Goal: Communication & Community: Answer question/provide support

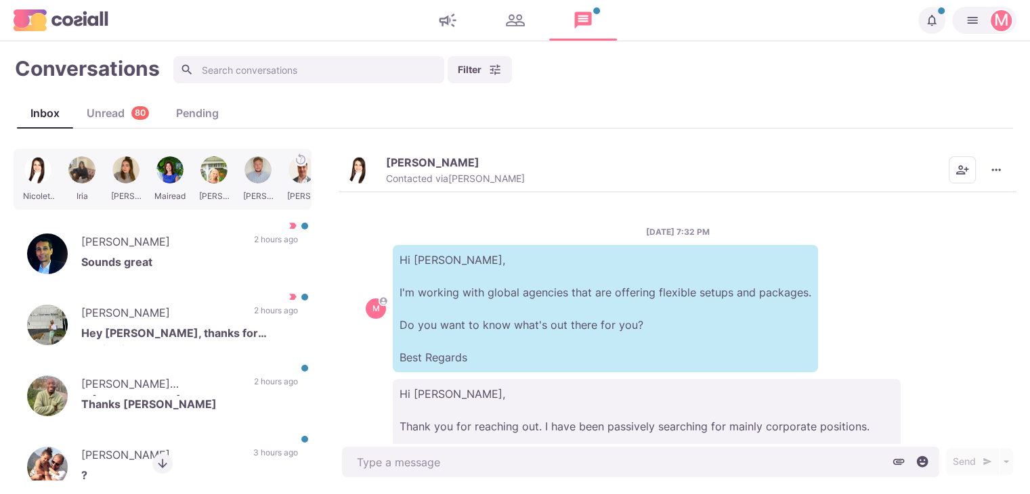
scroll to position [217, 0]
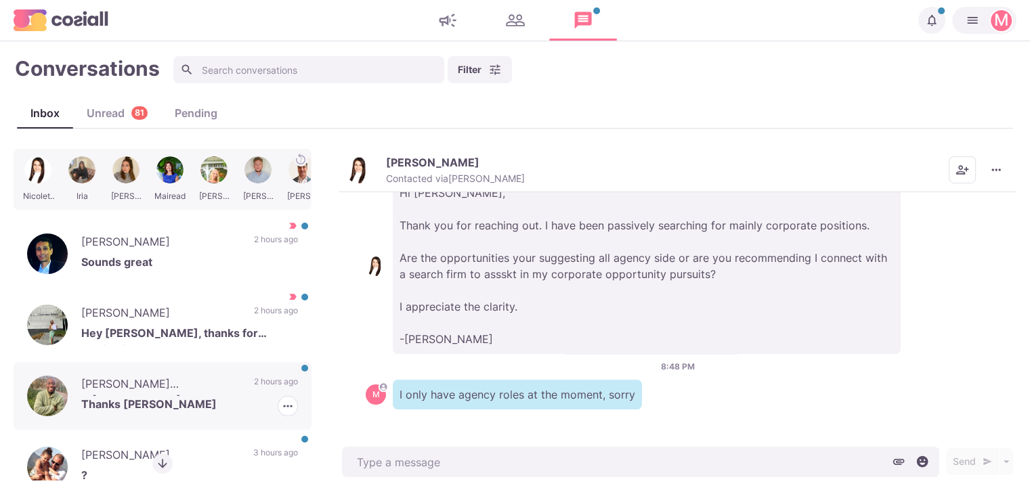
click at [231, 384] on div "[PERSON_NAME] O'[PERSON_NAME] Thanks [PERSON_NAME] 2 hours ago [PERSON_NAME] as…" at bounding box center [163, 396] width 298 height 68
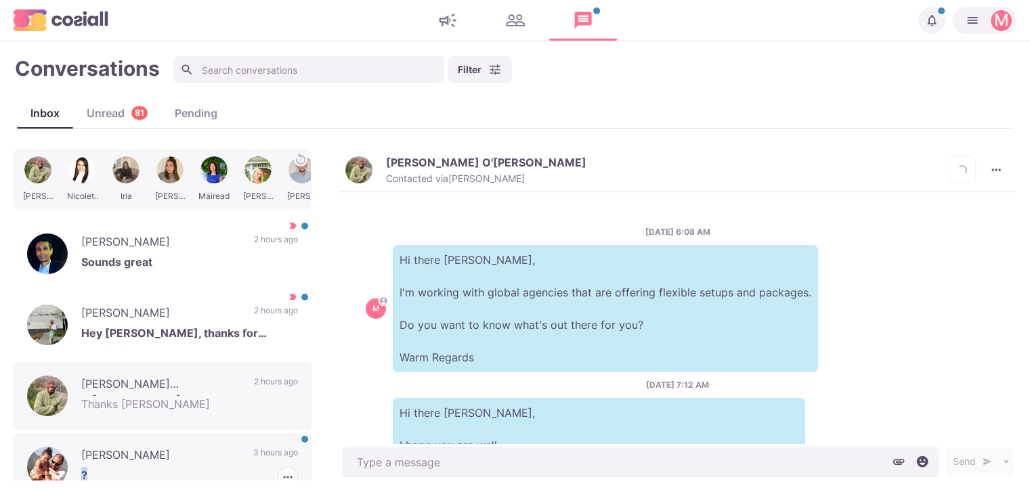
click at [217, 465] on div "[PERSON_NAME] ? 3 hours ago [PERSON_NAME] as Read [PERSON_NAME] as Important" at bounding box center [163, 467] width 298 height 68
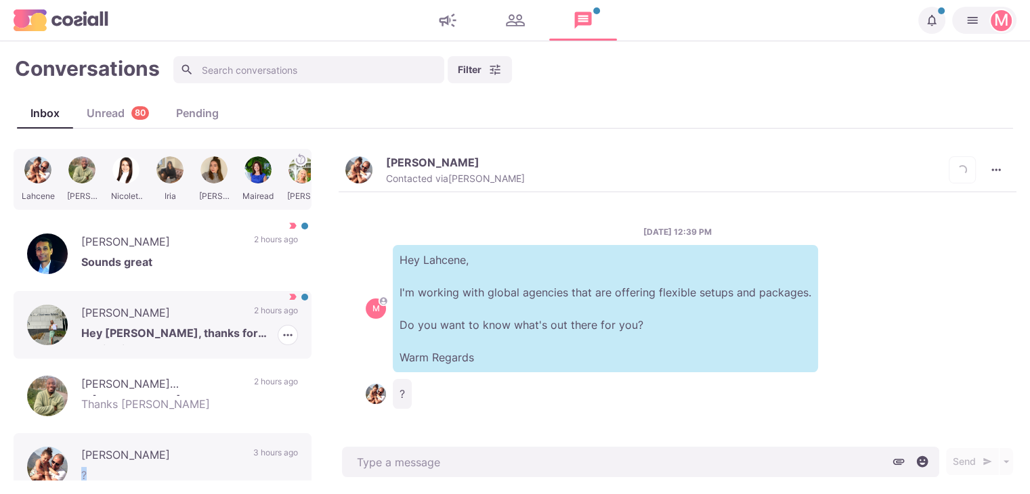
click at [222, 320] on p "[PERSON_NAME]" at bounding box center [160, 315] width 159 height 20
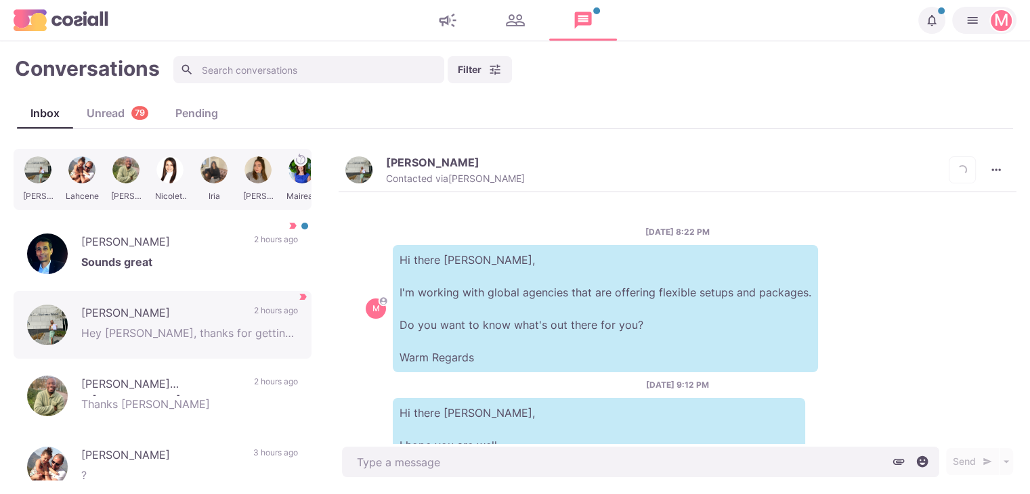
scroll to position [477, 0]
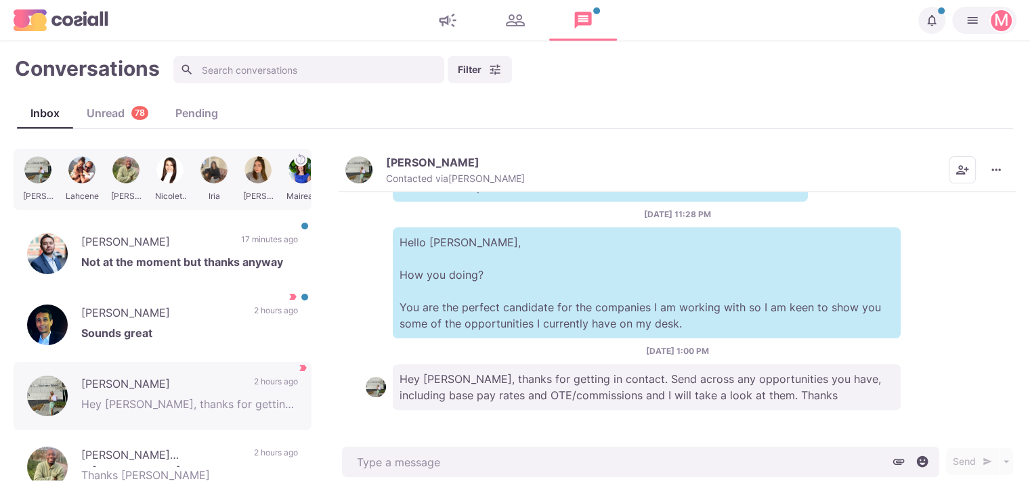
click at [371, 168] on img "button" at bounding box center [358, 169] width 27 height 27
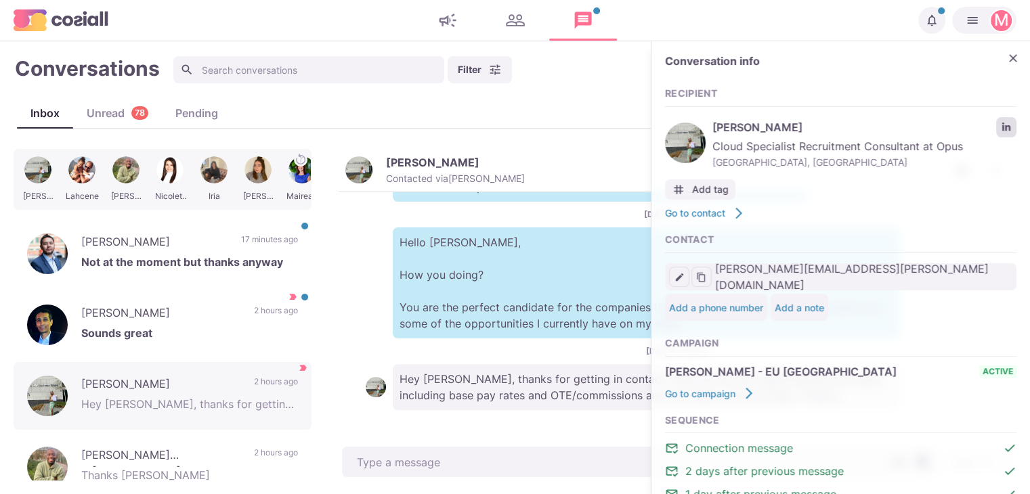
click at [998, 121] on link "LinkedIn profile link" at bounding box center [1006, 127] width 20 height 20
click at [1007, 55] on icon "Close" at bounding box center [1013, 58] width 14 height 14
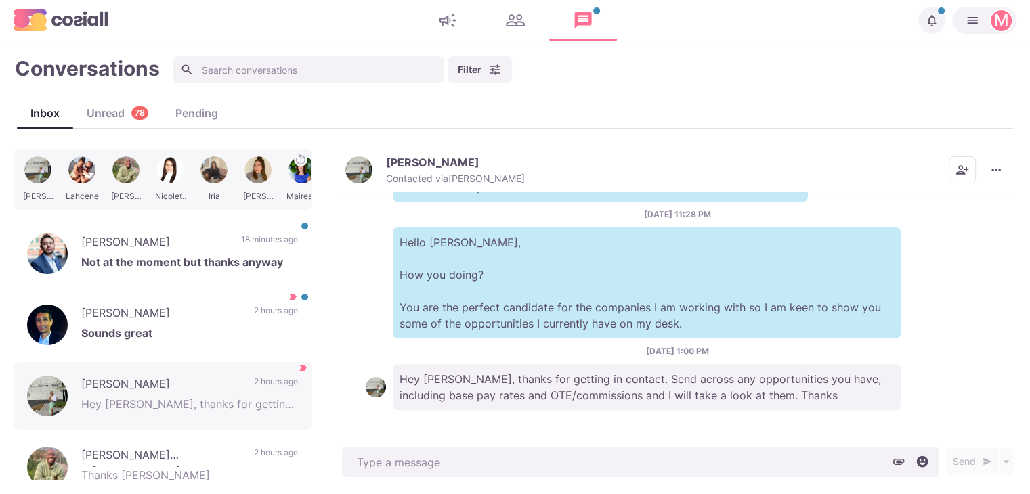
click at [1014, 163] on div "[PERSON_NAME] Contacted via [PERSON_NAME] [PERSON_NAME] as Unread Mark as Not I…" at bounding box center [678, 170] width 678 height 43
click at [1004, 170] on button "More menu" at bounding box center [996, 169] width 27 height 27
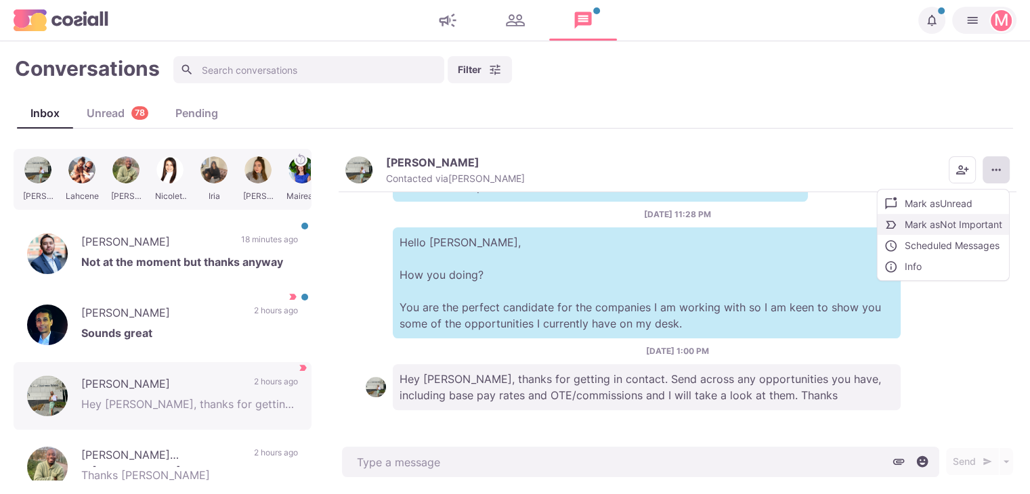
click at [962, 229] on button "Mark as Not Important" at bounding box center [943, 224] width 131 height 21
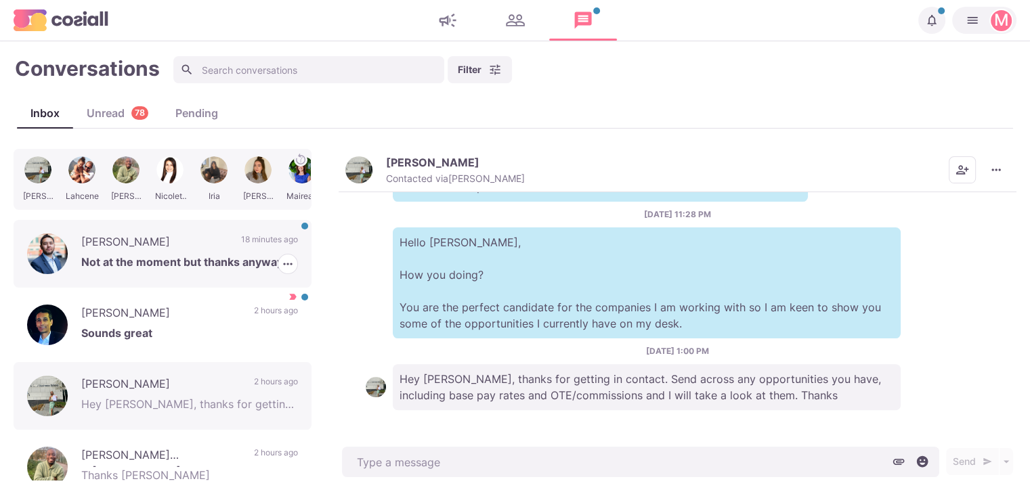
click at [244, 226] on div "[PERSON_NAME] Not at the moment but thanks anyway 18 minutes ago [PERSON_NAME] …" at bounding box center [163, 254] width 298 height 68
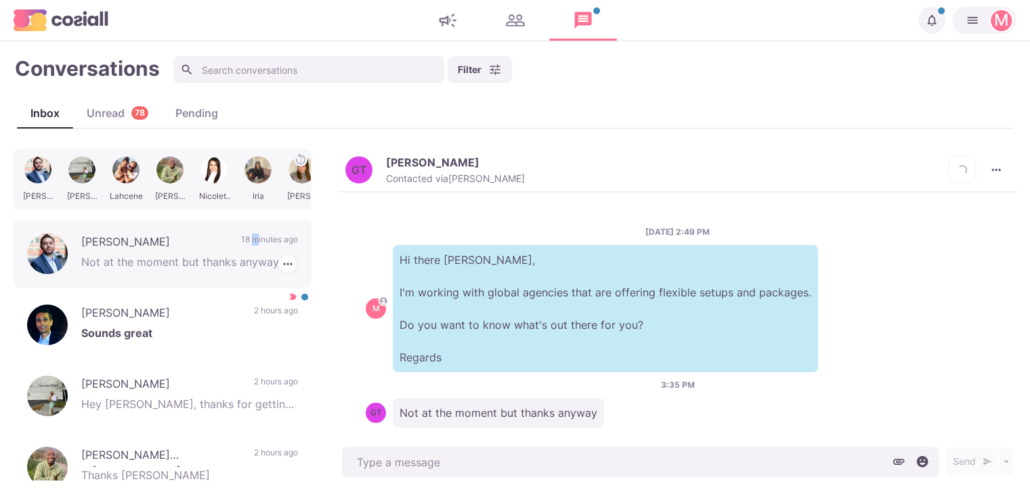
scroll to position [18, 0]
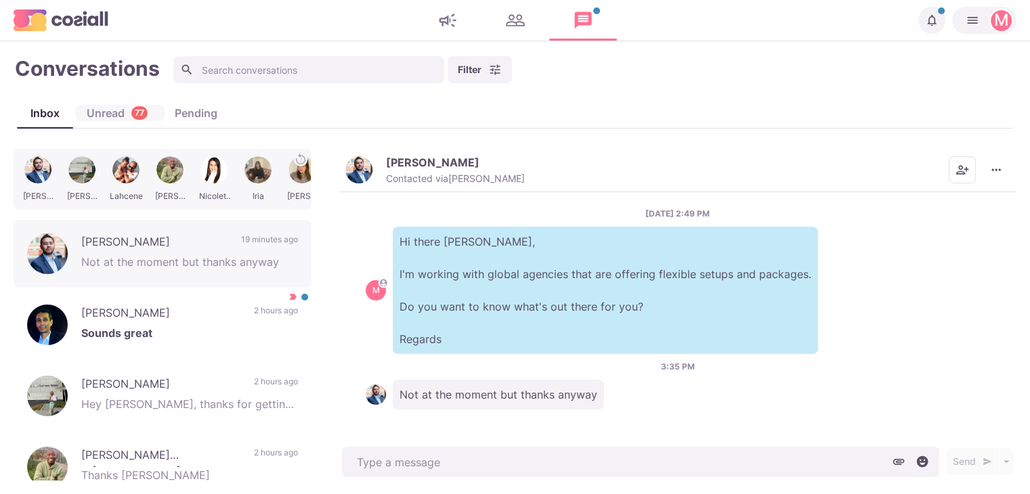
click at [122, 117] on div "Unread 77" at bounding box center [117, 113] width 88 height 16
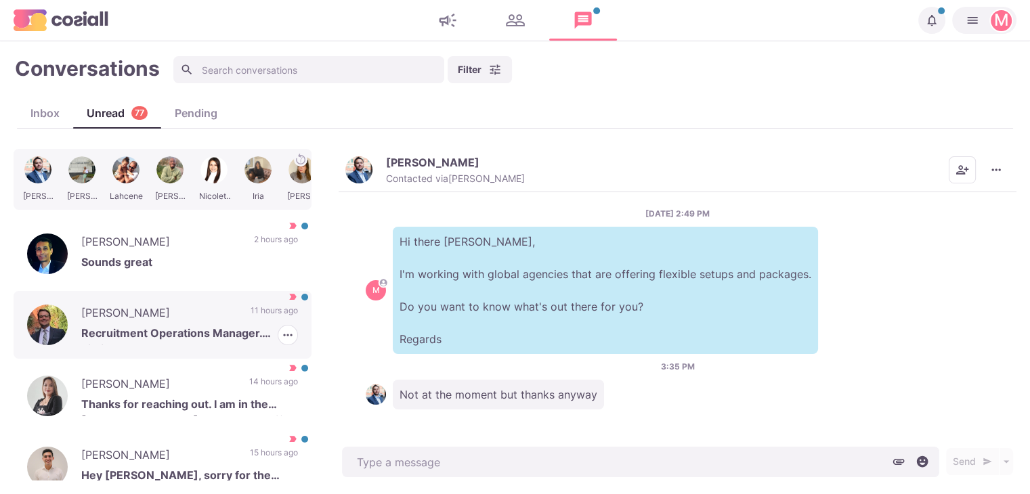
click at [251, 323] on p "11 hours ago" at bounding box center [274, 315] width 47 height 20
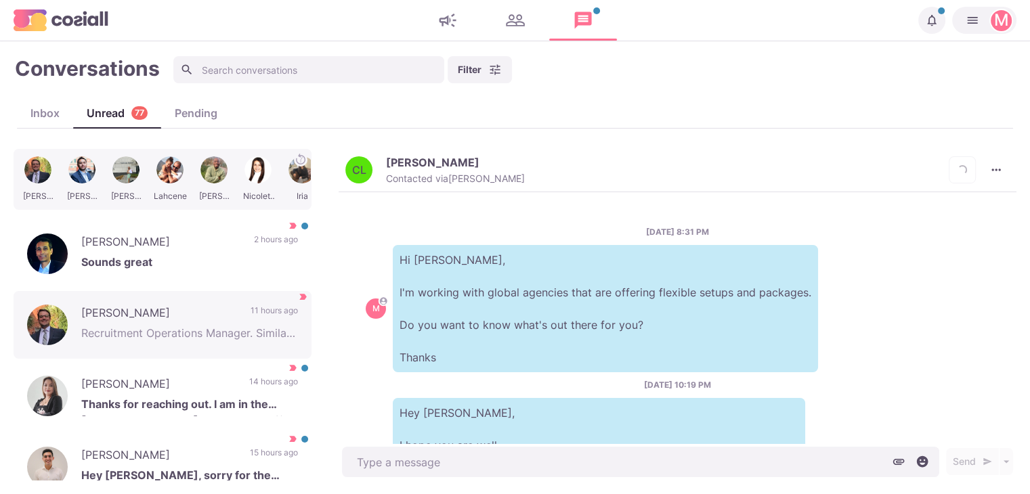
scroll to position [565, 0]
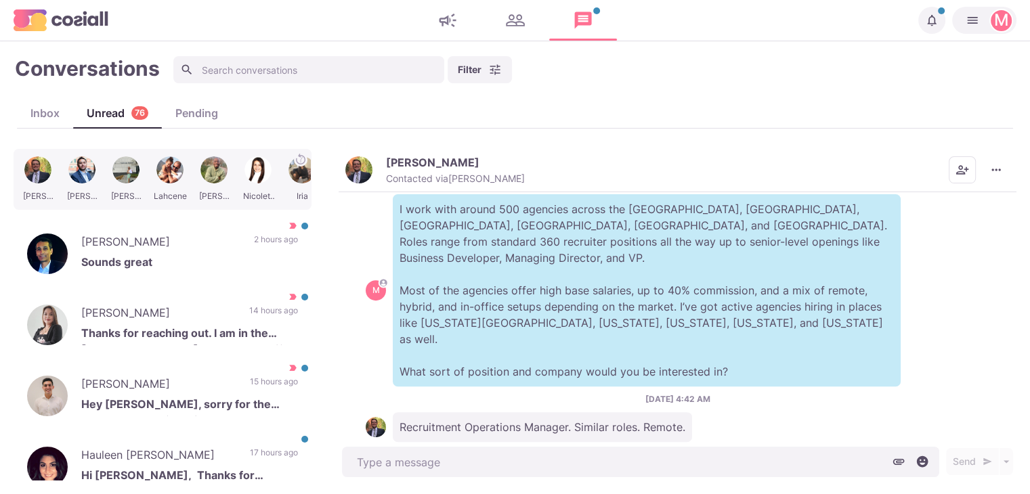
click at [412, 175] on p "Contacted via [PERSON_NAME]" at bounding box center [455, 179] width 139 height 12
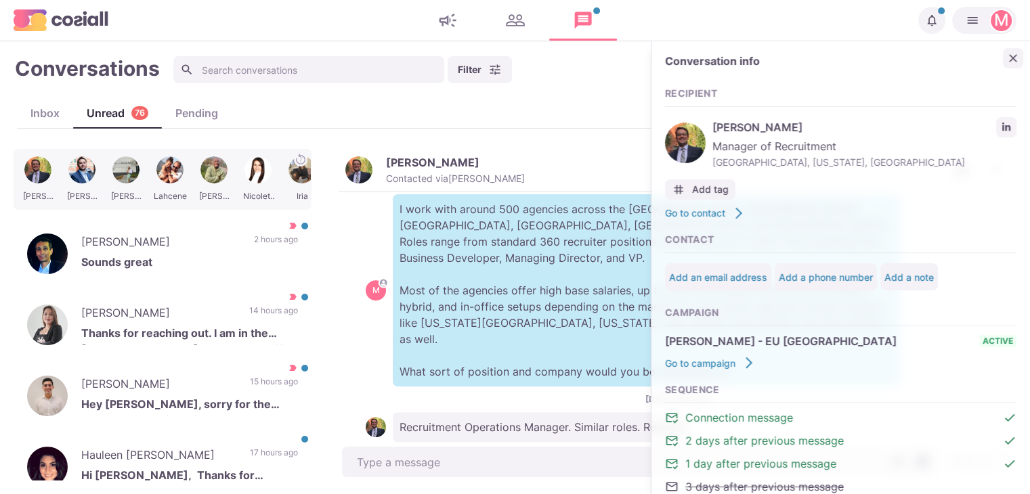
click at [1006, 58] on icon "Close" at bounding box center [1013, 58] width 14 height 14
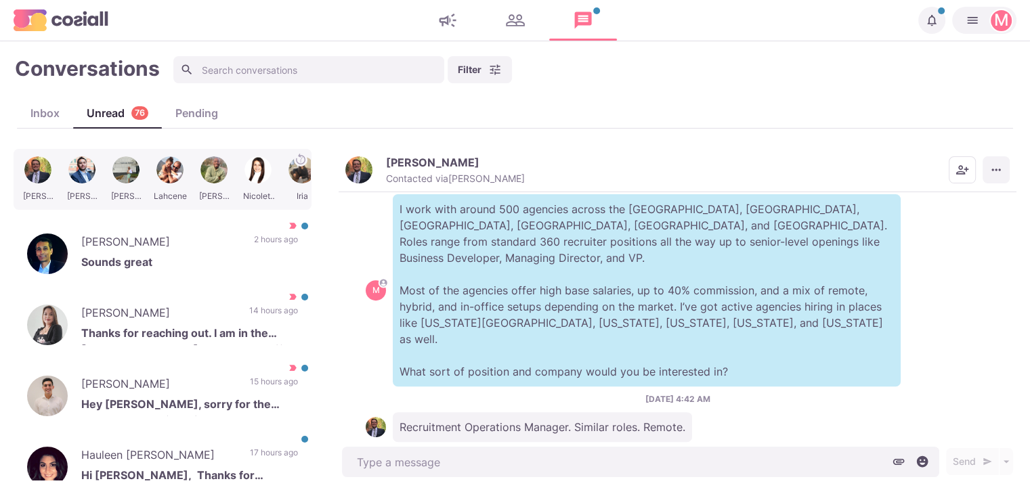
click at [989, 160] on button "More menu" at bounding box center [996, 169] width 27 height 27
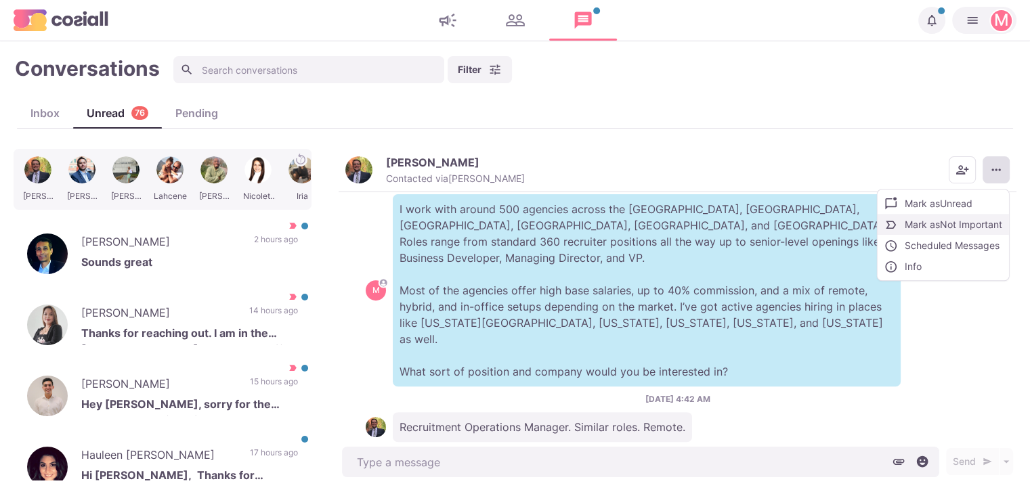
click at [966, 227] on button "Mark as Not Important" at bounding box center [943, 224] width 131 height 21
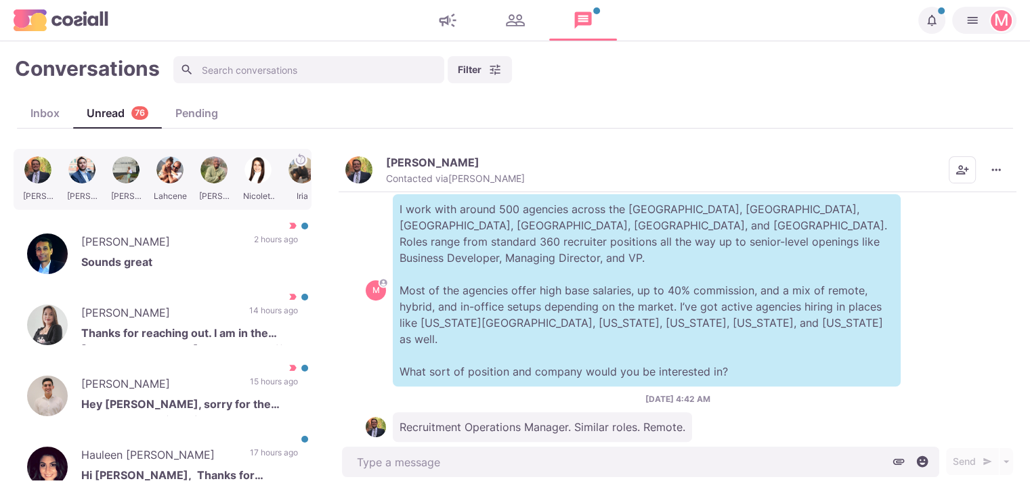
click at [358, 179] on img "button" at bounding box center [358, 169] width 27 height 27
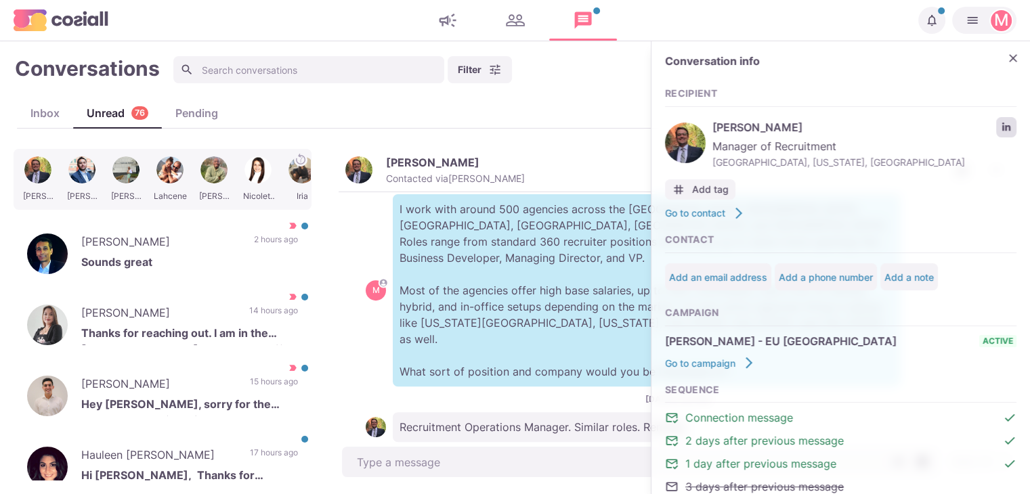
click at [1002, 124] on icon "LinkedIn profile link" at bounding box center [1006, 127] width 9 height 9
click at [455, 469] on textarea at bounding box center [640, 462] width 597 height 30
type textarea "x"
type textarea "S"
type textarea "x"
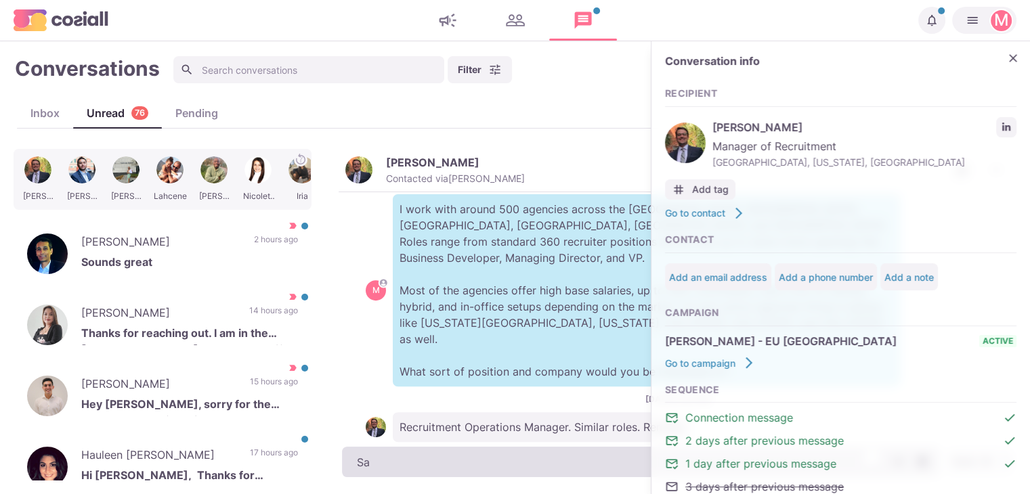
type textarea "Sad"
type textarea "x"
type textarea "Sadl"
type textarea "x"
type textarea "Sadly"
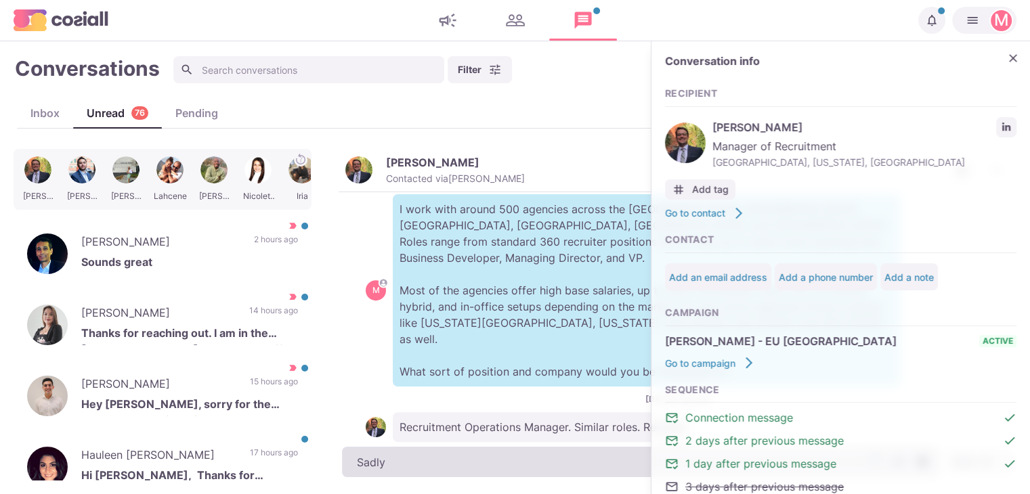
type textarea "x"
type textarea "Sadly I no l"
type textarea "x"
type textarea "Sadly I no lo"
type textarea "x"
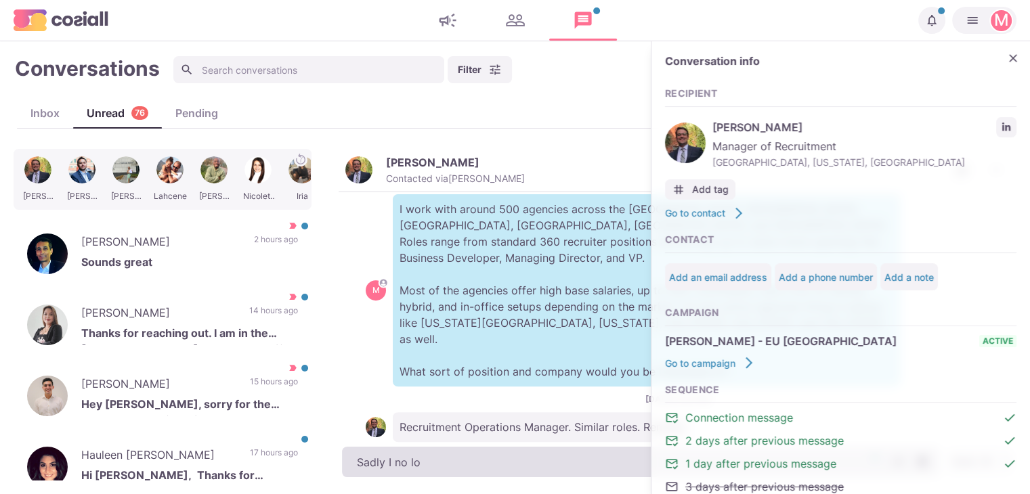
type textarea "Sadly I no lon"
type textarea "x"
type textarea "Sadly I no long"
type textarea "x"
type textarea "Sadly I no longe"
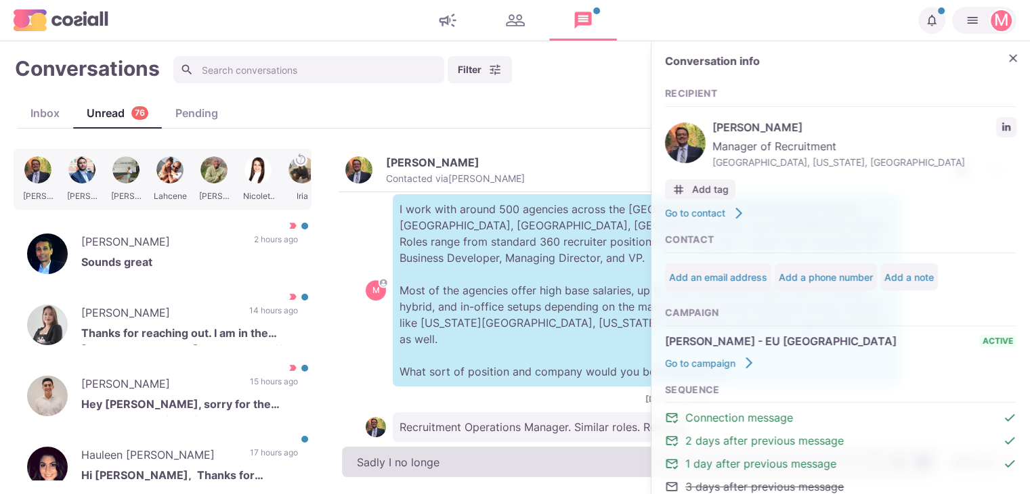
type textarea "x"
type textarea "Sadly I no longer h"
type textarea "x"
type textarea "Sadly I no longer ha"
type textarea "x"
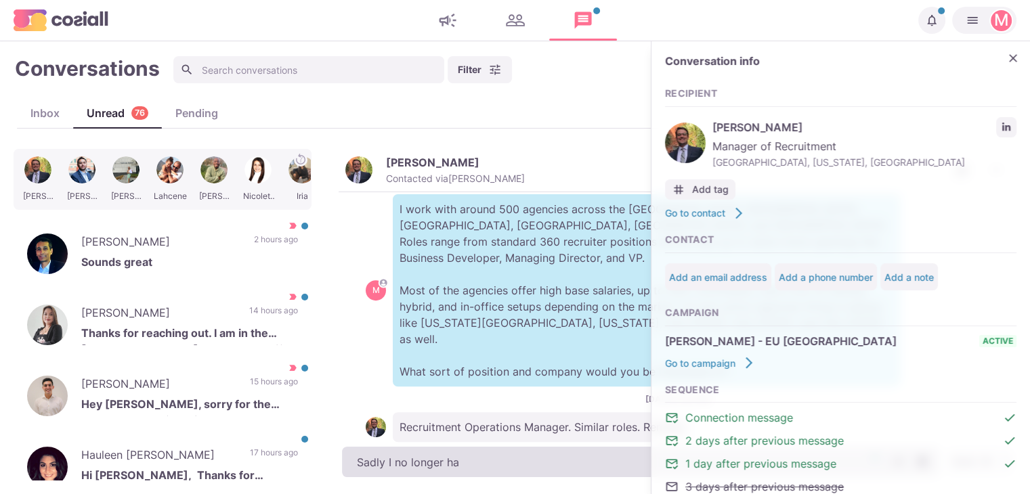
type textarea "Sadly I no longer hav"
type textarea "x"
type textarea "Sadly I no longer have"
type textarea "x"
type textarea "Sadly I no longer have p"
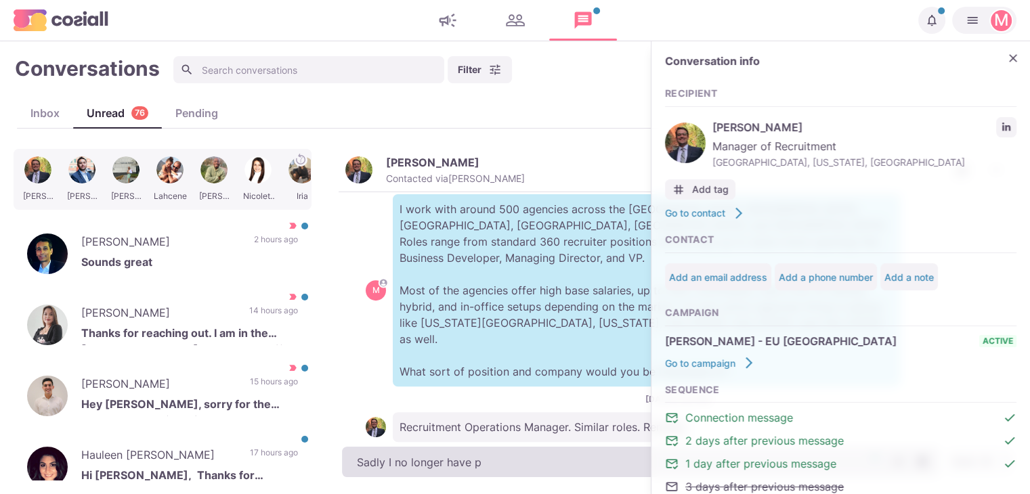
type textarea "x"
type textarea "Sadly I no longer have pu"
type textarea "x"
type textarea "Sadly I no longer have pure"
type textarea "x"
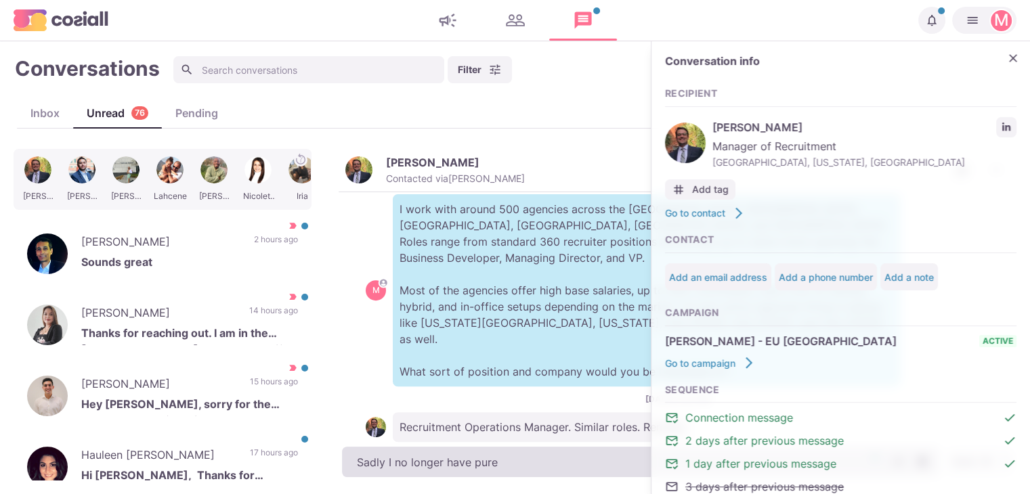
type textarea "Sadly I no longer have purel"
type textarea "x"
type textarea "Sadly I no longer have purely"
type textarea "x"
type textarea "Sadly I no longer have purely"
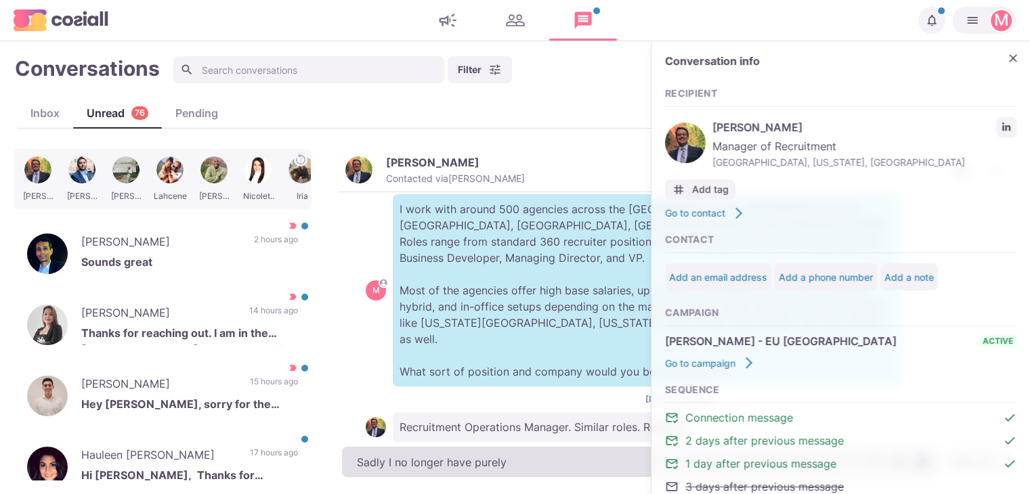
type textarea "x"
type textarea "Sadly I no longer have pu"
type textarea "x"
type textarea "Sadly I no longer have p"
type textarea "x"
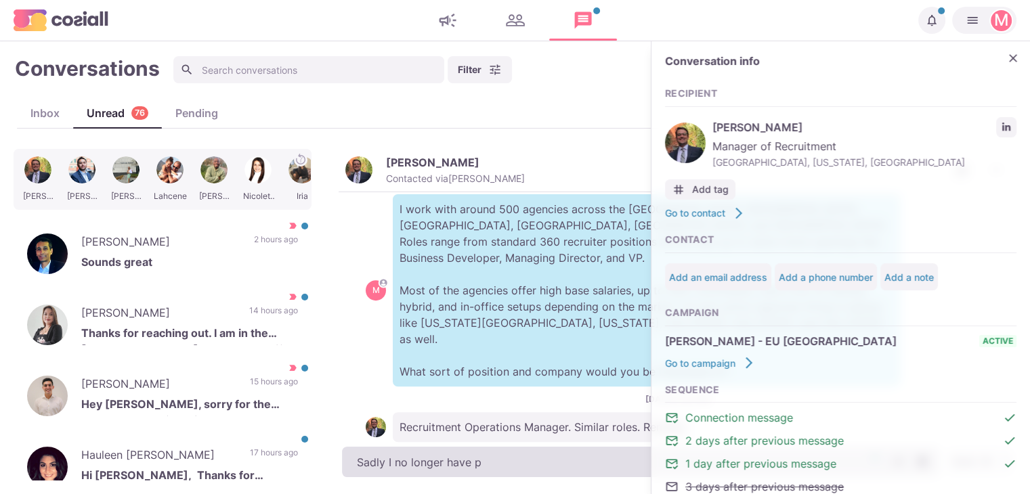
type textarea "Sadly I no longer have"
type textarea "x"
type textarea "Sadly I no longer have"
type textarea "x"
type textarea "Sadly I no longe"
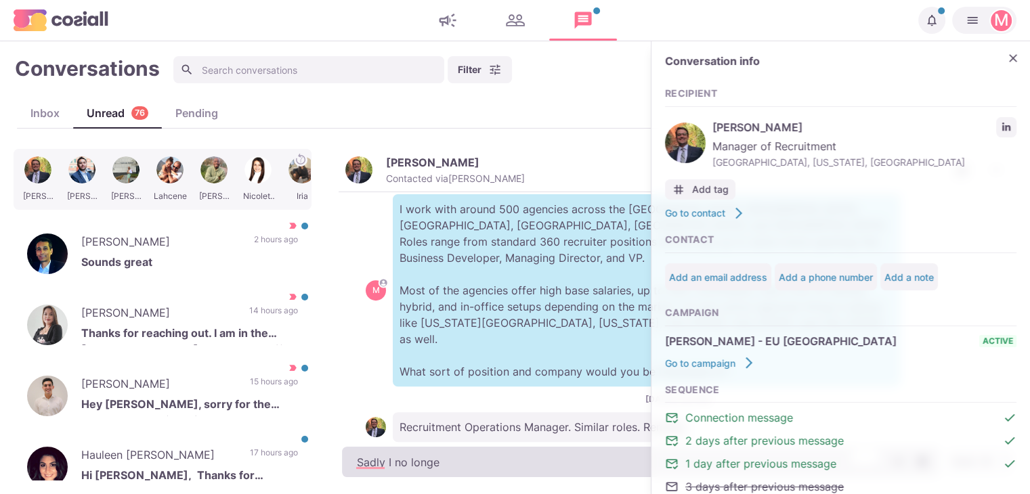
type textarea "x"
type textarea "Sadly I no long"
type textarea "x"
type textarea "Sadly I no lon"
type textarea "x"
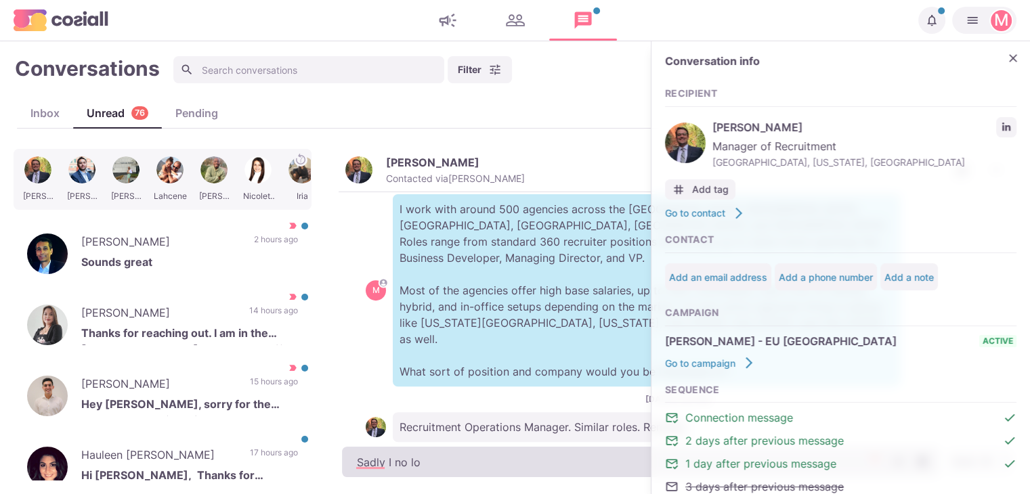
type textarea "Sadly I no l"
type textarea "x"
type textarea "Sadly I no"
type textarea "x"
type textarea "Sadly I no"
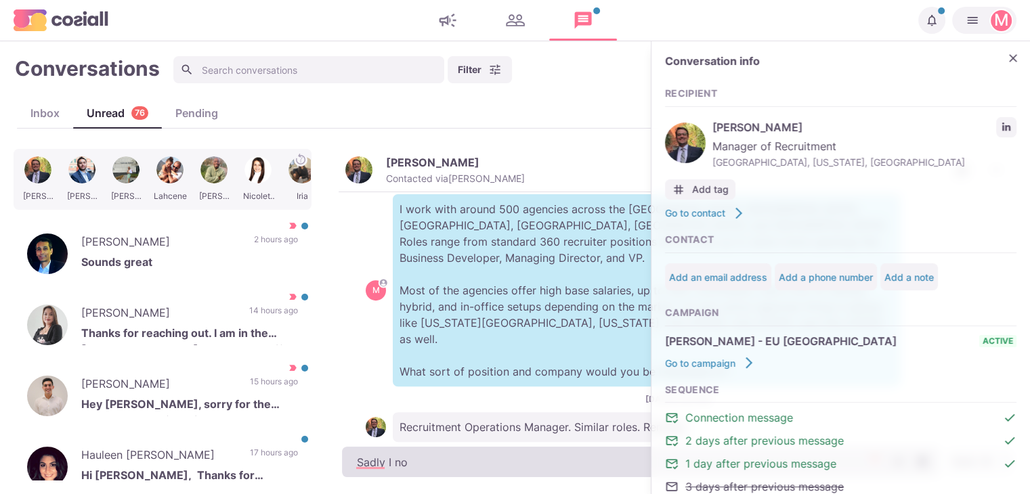
type textarea "x"
type textarea "Sadly I n"
type textarea "x"
type textarea "Sadly I"
type textarea "x"
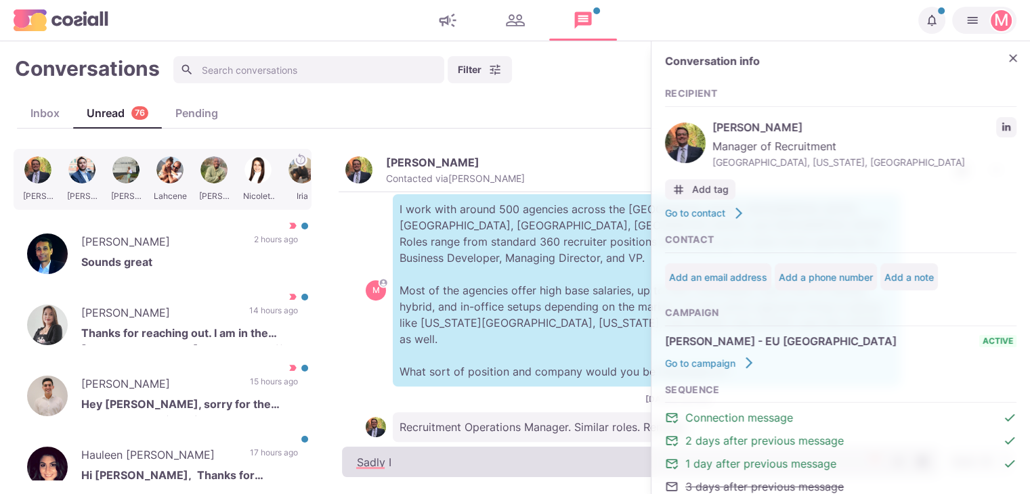
type textarea "Sadly I"
type textarea "x"
type textarea "Sadl"
type textarea "x"
type textarea "Sad"
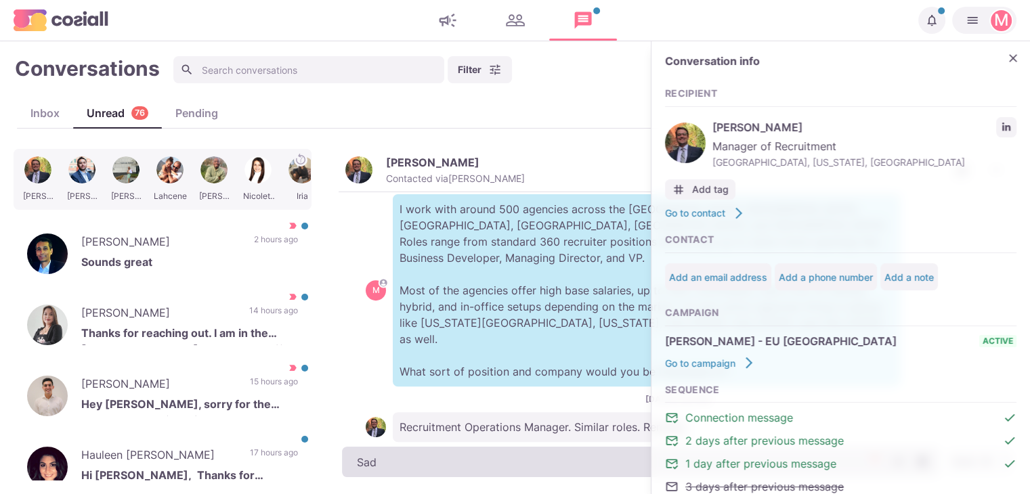
type textarea "x"
type textarea "Sa"
type textarea "x"
type textarea "S"
type textarea "x"
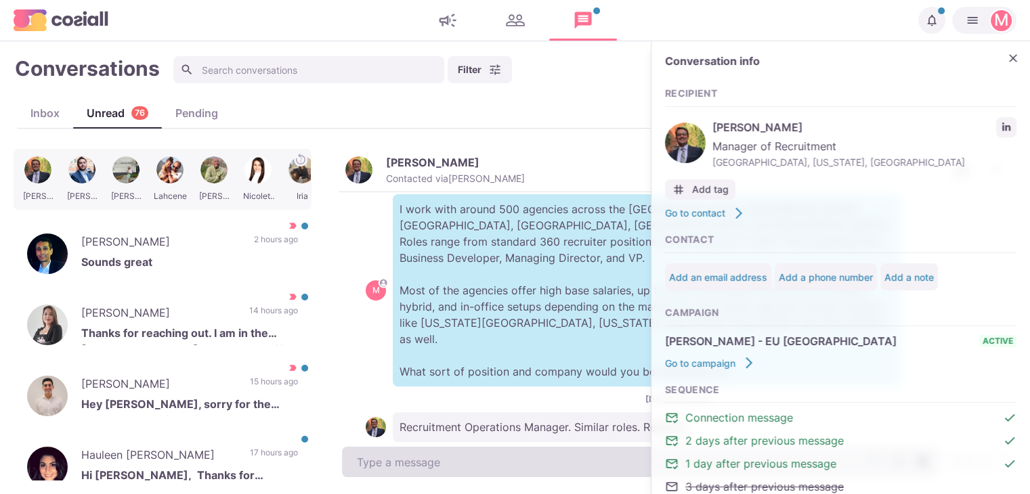
type textarea "x"
type textarea "S"
type textarea "x"
type textarea "Sa"
type textarea "x"
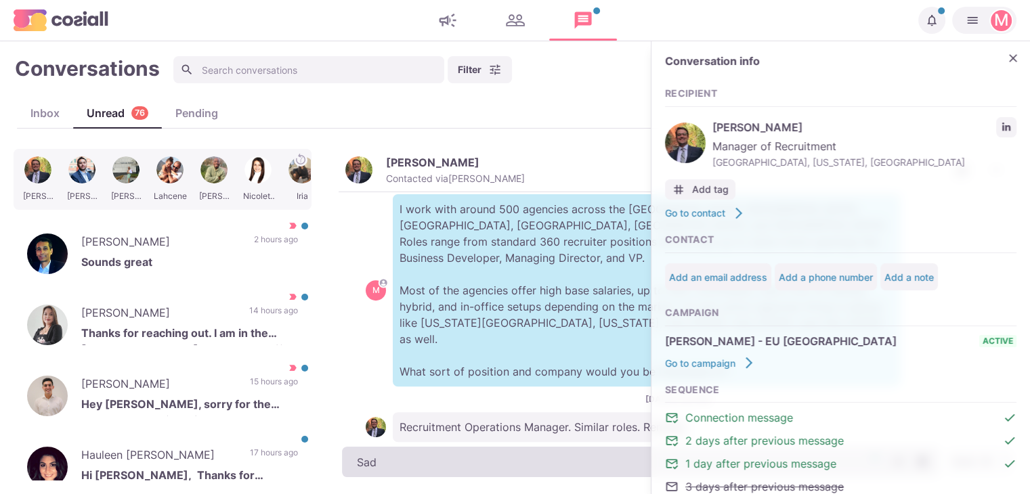
type textarea "Sadl"
type textarea "x"
type textarea "Sadly"
type textarea "x"
type textarea "Sadly I"
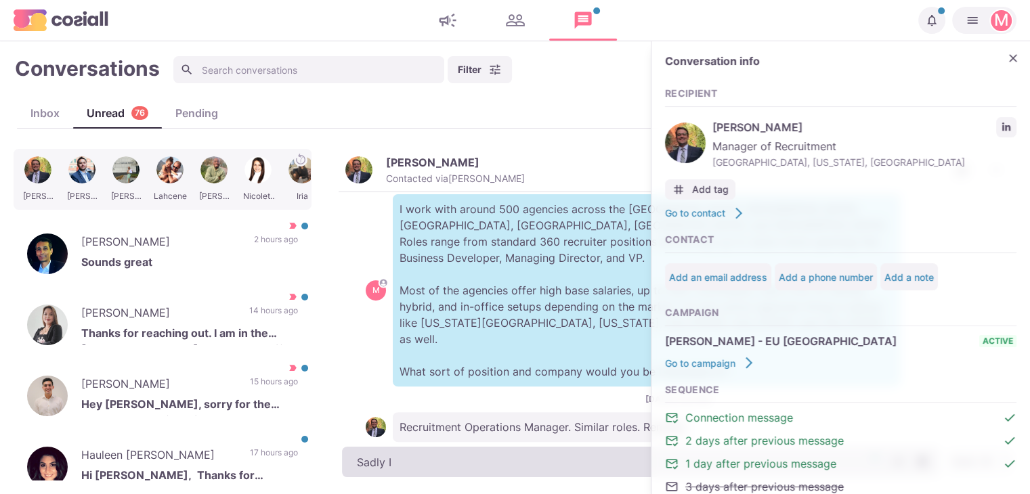
type textarea "x"
type textarea "Sadly I"
type textarea "x"
type textarea "Sadly I n"
type textarea "x"
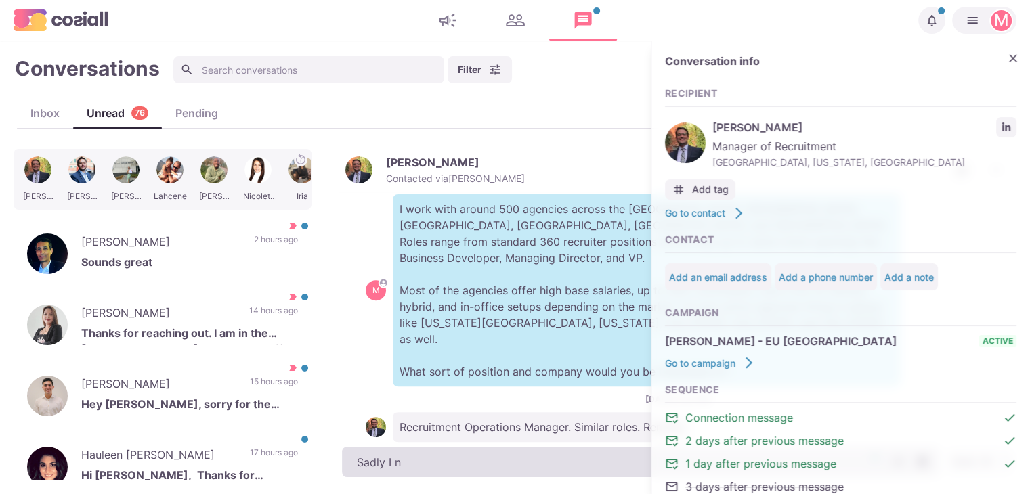
type textarea "Sadly I no"
type textarea "x"
type textarea "Sadly I no"
type textarea "x"
type textarea "Sadly I no l"
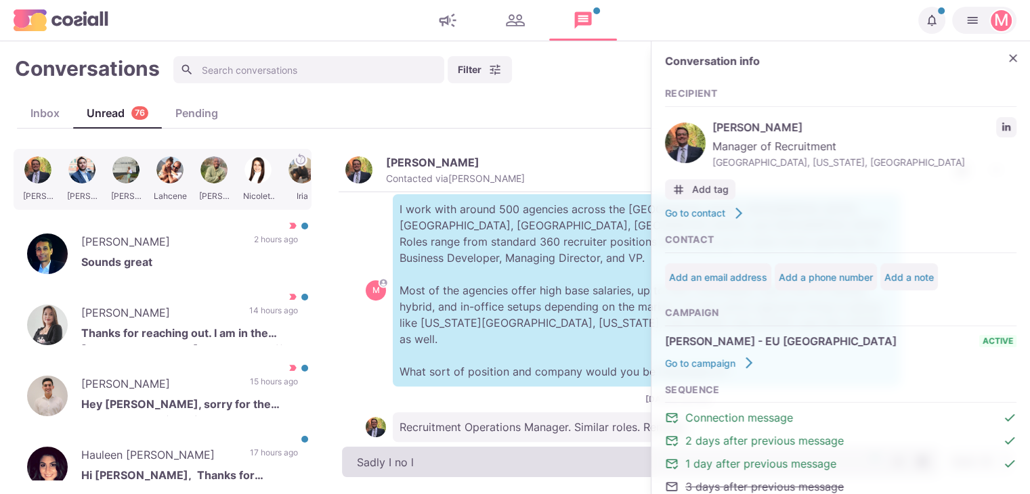
type textarea "x"
type textarea "Sadly I no log"
type textarea "x"
type textarea "Sadly I no logne"
type textarea "x"
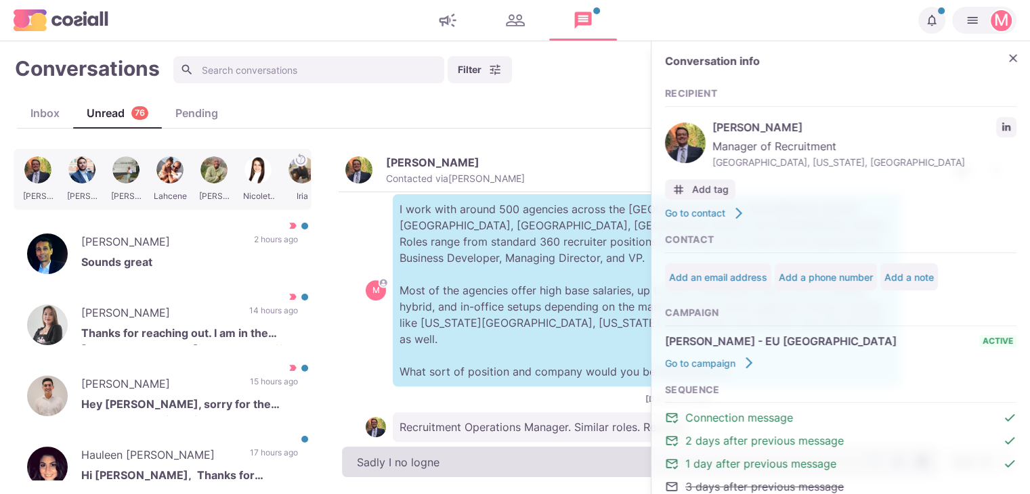
type textarea "Sadly I no logner"
type textarea "x"
type textarea "Sadly I no logner"
type textarea "x"
type textarea "Sadly I no logner"
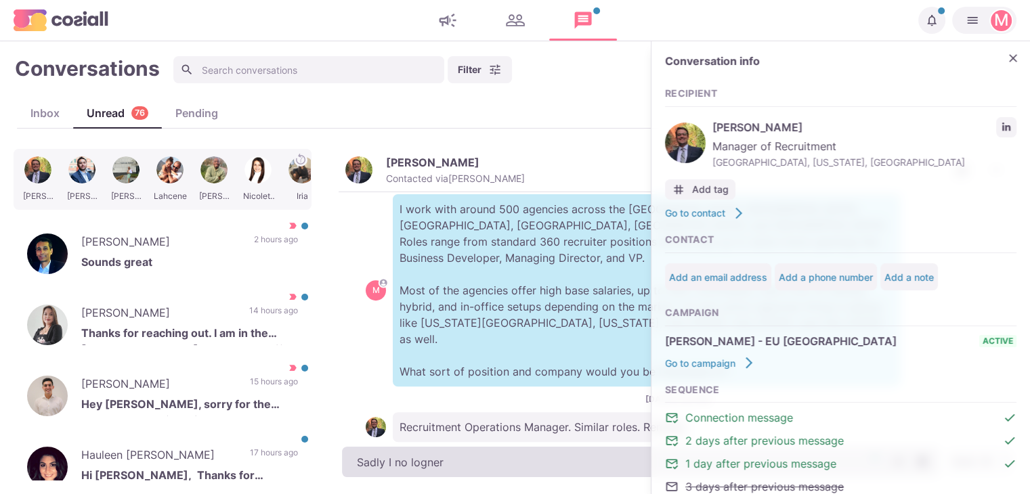
type textarea "x"
type textarea "Sadly I no logne"
type textarea "x"
type textarea "Sadly I no logn"
type textarea "x"
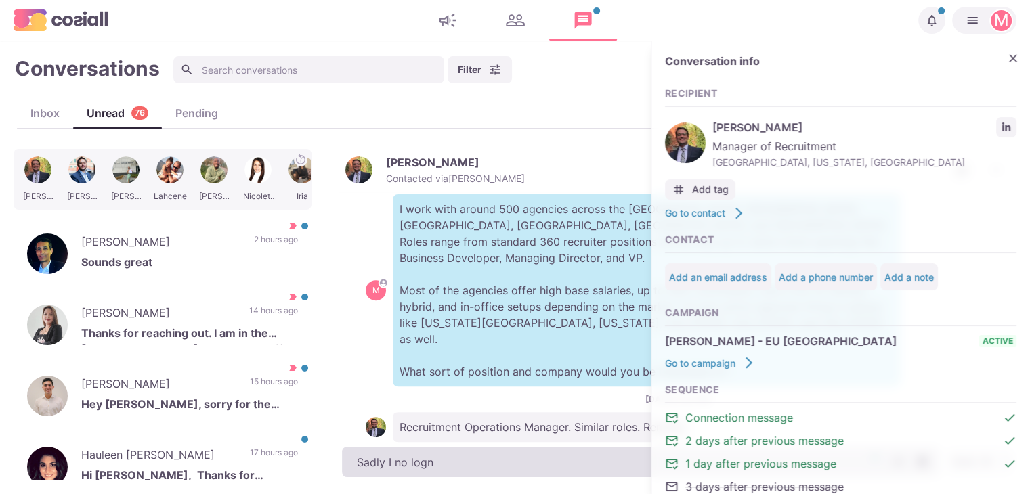
type textarea "Sadly I no log"
type textarea "x"
type textarea "Sadly I no lo"
type textarea "x"
type textarea "Sadly I no lon"
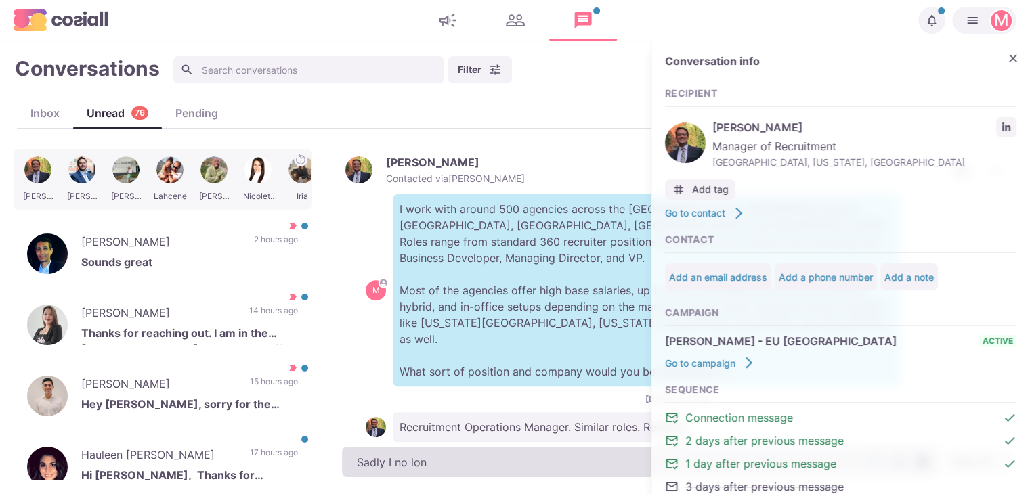
type textarea "x"
type textarea "Sadly I no longe"
type textarea "x"
type textarea "Sadly I no longer"
type textarea "x"
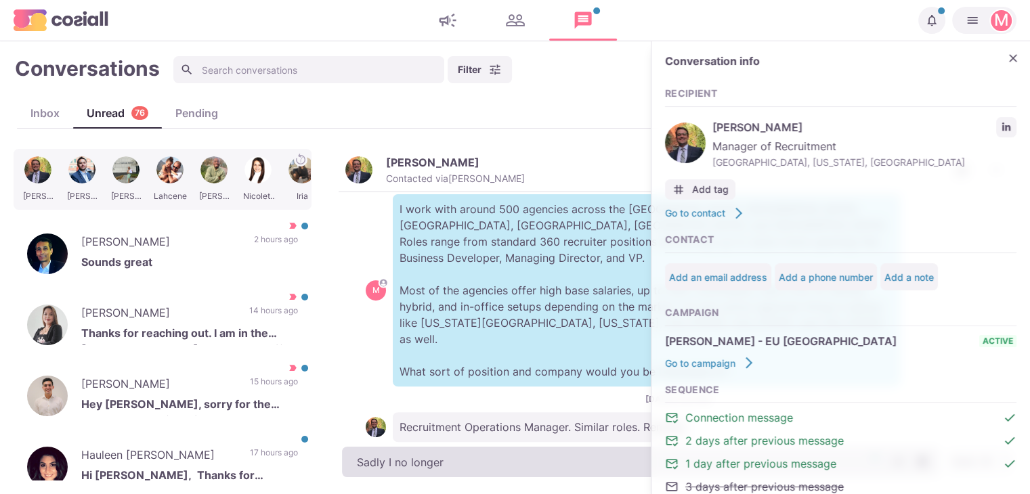
type textarea "Sadly I no longer h"
type textarea "x"
type textarea "Sadly I no longer hav"
type textarea "x"
type textarea "Sadly I no longer have"
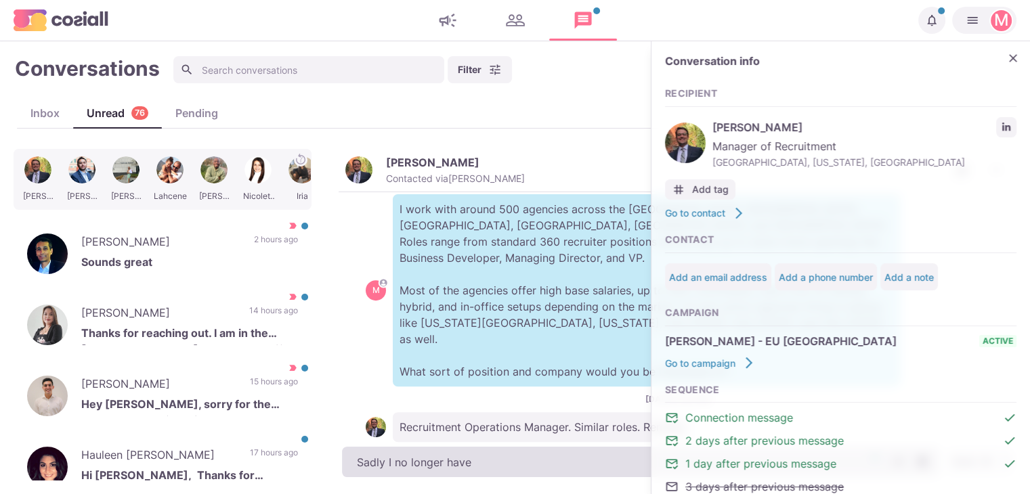
type textarea "x"
type textarea "Sadly I no longer have"
type textarea "x"
type textarea "Sadly I no longer have su"
type textarea "x"
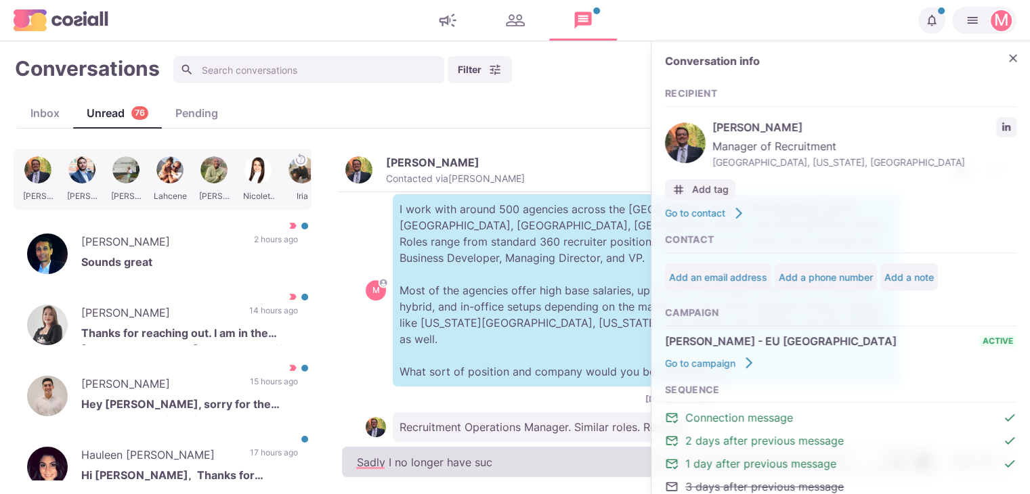
type textarea "Sadly I no longer have such"
type textarea "x"
type textarea "Sadly I no longer have such"
type textarea "x"
type textarea "Sadly I no longer have such r"
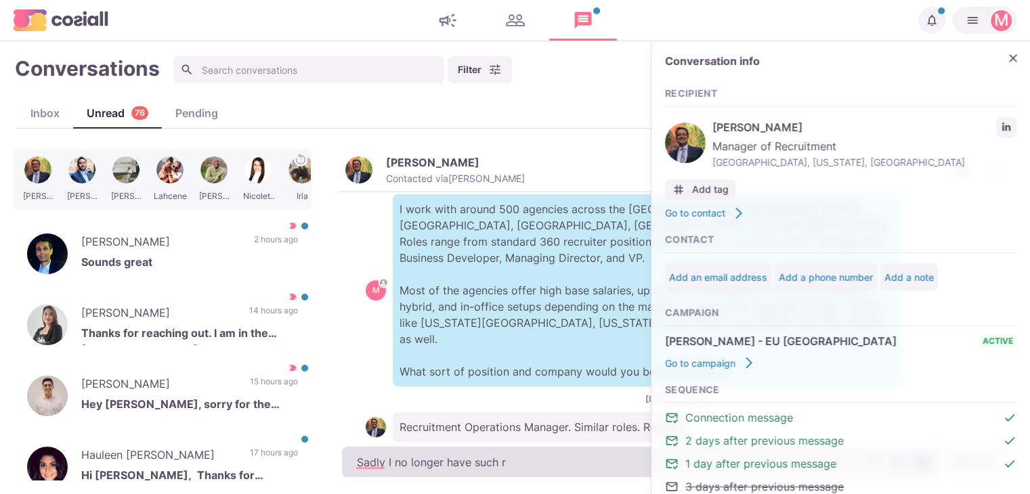
type textarea "x"
type textarea "Sadly I no longer have such ro"
type textarea "x"
type textarea "Sadly I no longer have such rol"
type textarea "x"
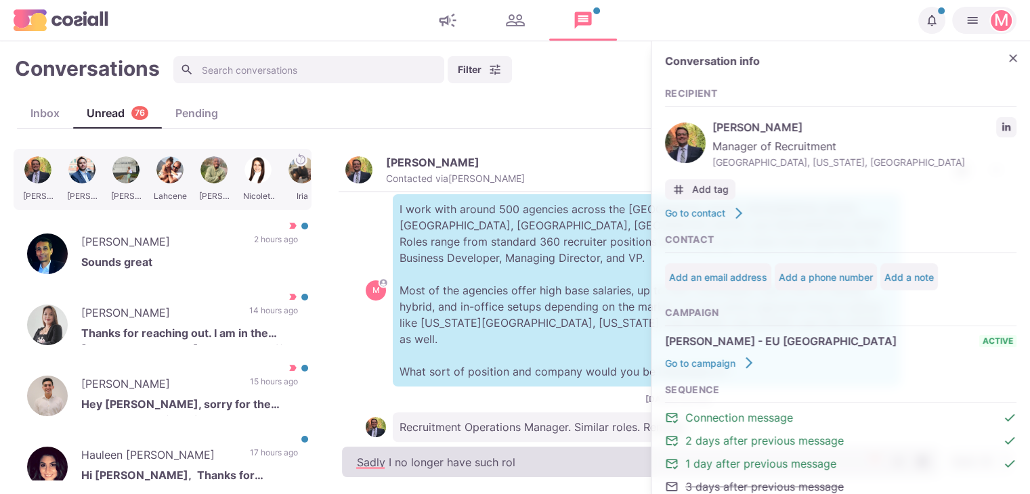
type textarea "Sadly I no longer have such role"
type textarea "x"
type textarea "Sadly I no longer have such roles,"
type textarea "x"
type textarea "Sadly I no longer have such roles, m"
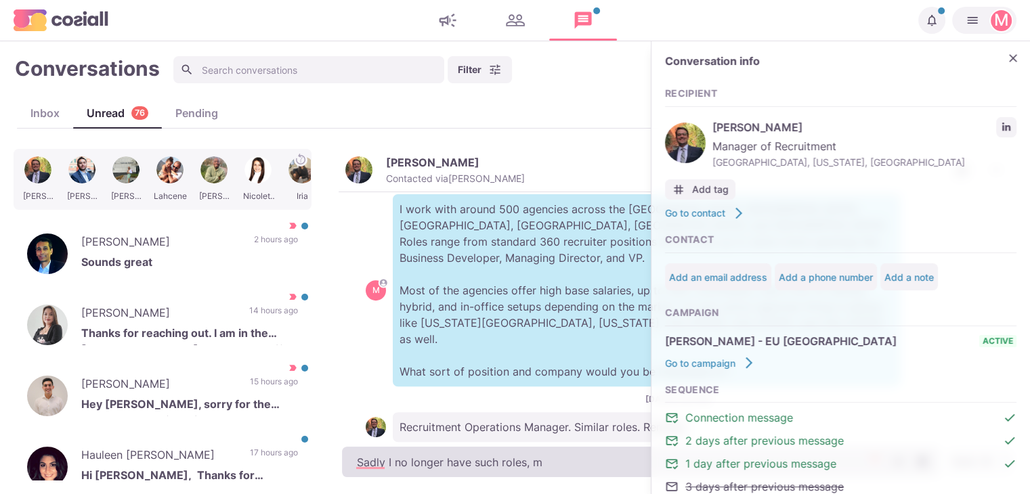
type textarea "x"
type textarea "Sadly I no longer have such roles, mi"
type textarea "x"
type textarea "Sadly I no longer have such roles, min"
type textarea "x"
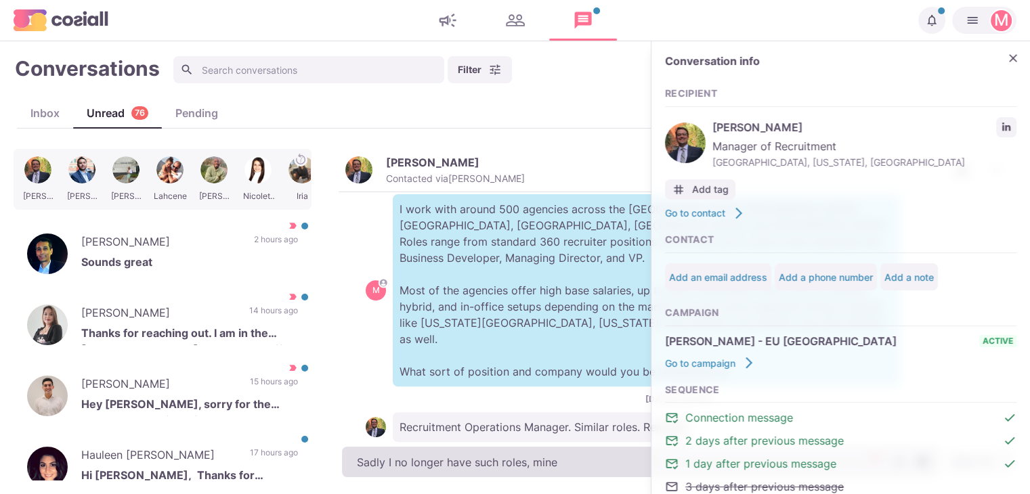
type textarea "Sadly I no longer have such roles, mine"
type textarea "x"
type textarea "Sadly I no longer have such roles, mine a"
type textarea "x"
type textarea "Sadly I no longer have such roles, mine are"
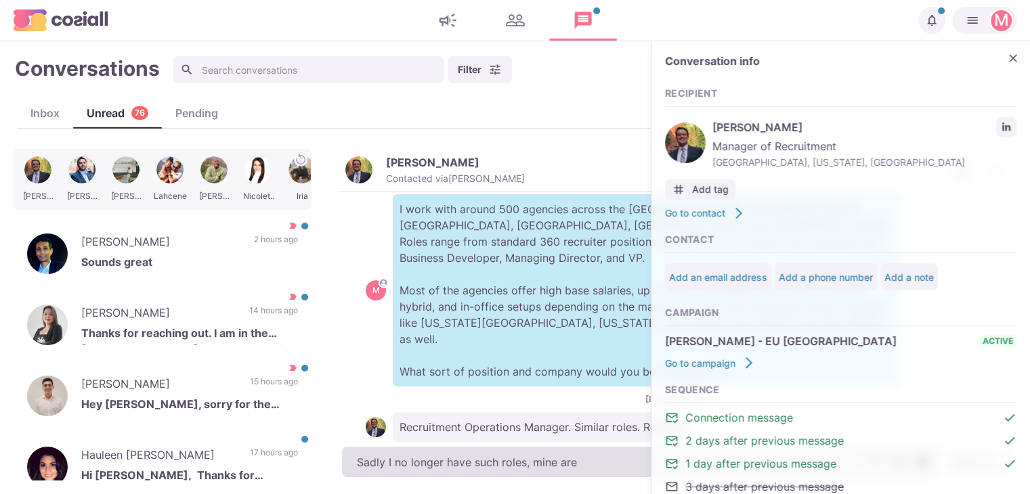
type textarea "x"
type textarea "Sadly I no longer have such roles, mine are p"
type textarea "x"
type textarea "Sadly I no longer have such roles, mine are pt"
type textarea "x"
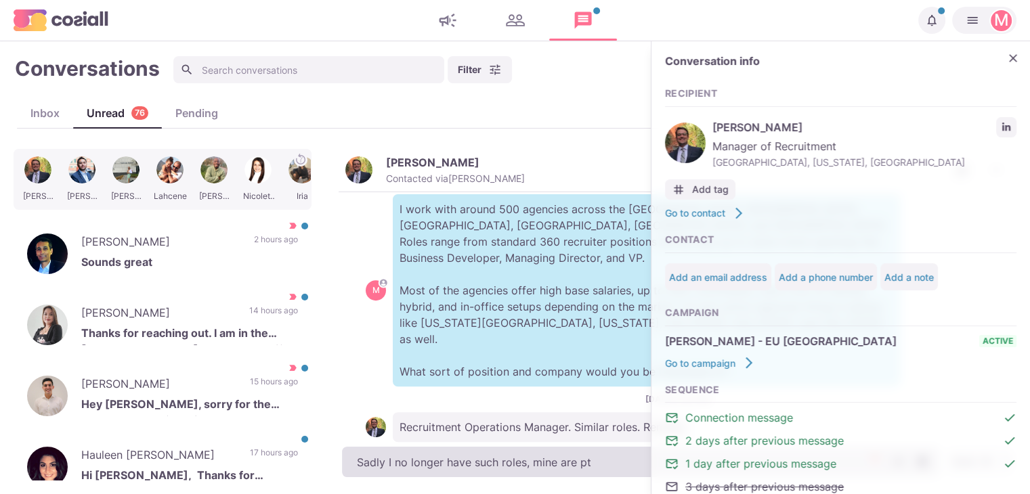
type textarea "Sadly I no longer have such roles, mine are pte"
type textarea "x"
type textarea "Sadly I no longer have such roles, mine are pt"
type textarea "x"
type textarea "Sadly I no longer have such roles, mine are p"
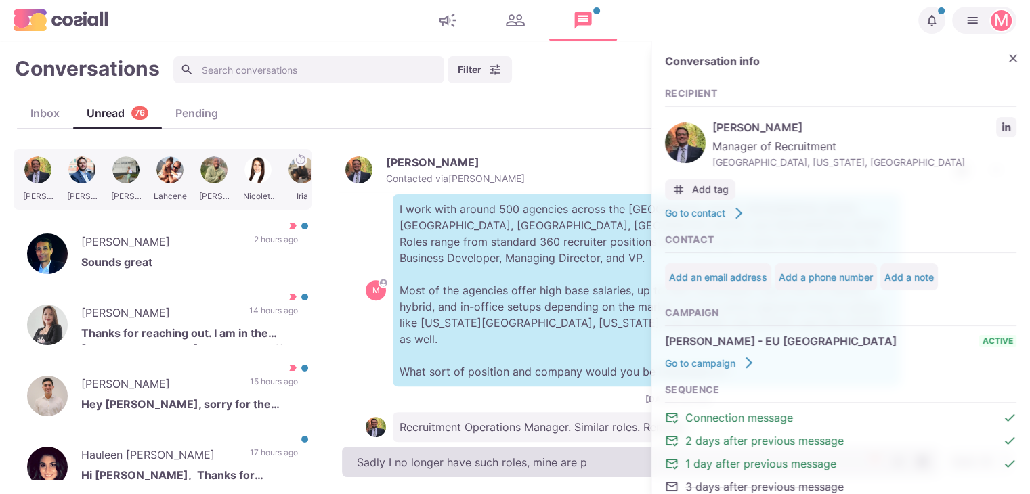
type textarea "x"
type textarea "Sadly I no longer have such roles, mine are pre"
type textarea "x"
type textarea "Sadly I no longer have such roles, mine are pret"
type textarea "x"
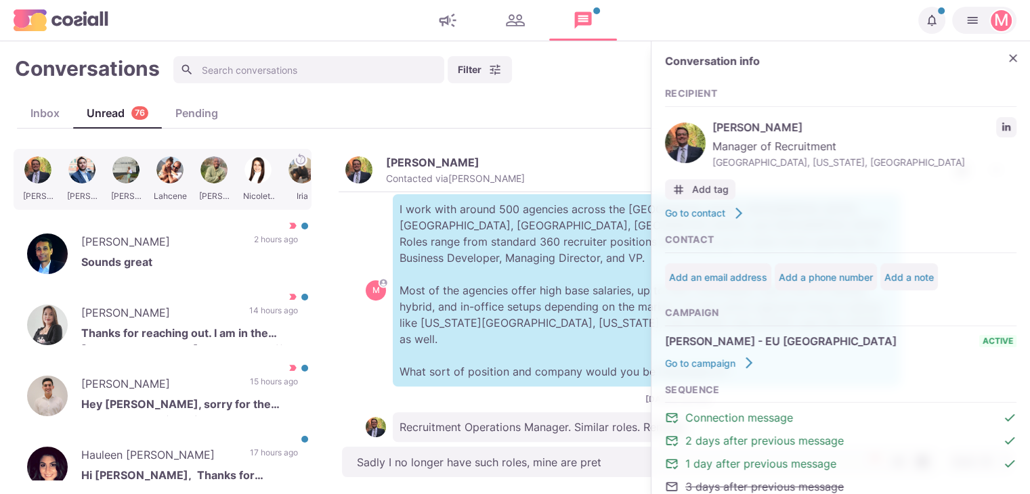
type textarea "Sadly I no longer have such roles, mine are prett"
type textarea "x"
type textarea "Sadly I no longer have such roles, mine are pretty"
type textarea "x"
type textarea "Sadly I no longer have such roles, mine are pretty"
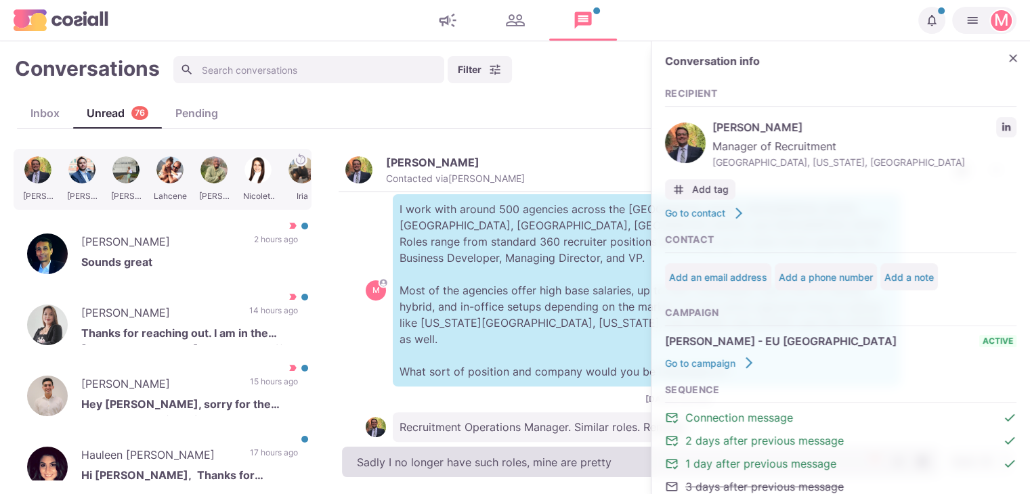
type textarea "x"
type textarea "Sadly I no longer have such roles, mine are pretty ha"
type textarea "x"
type textarea "Sadly I no longer have such roles, mine are pretty hand"
type textarea "x"
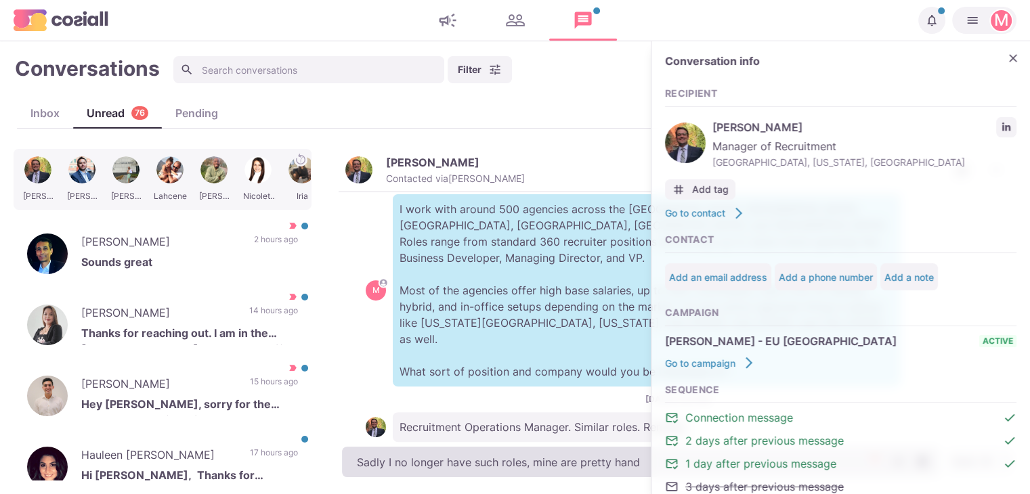
type textarea "Sadly I no longer have such roles, mine are pretty hands"
type textarea "x"
type textarea "Sadly I no longer have such roles, mine are pretty hands o"
type textarea "x"
type textarea "Sadly I no longer have such roles, mine are pretty hands on"
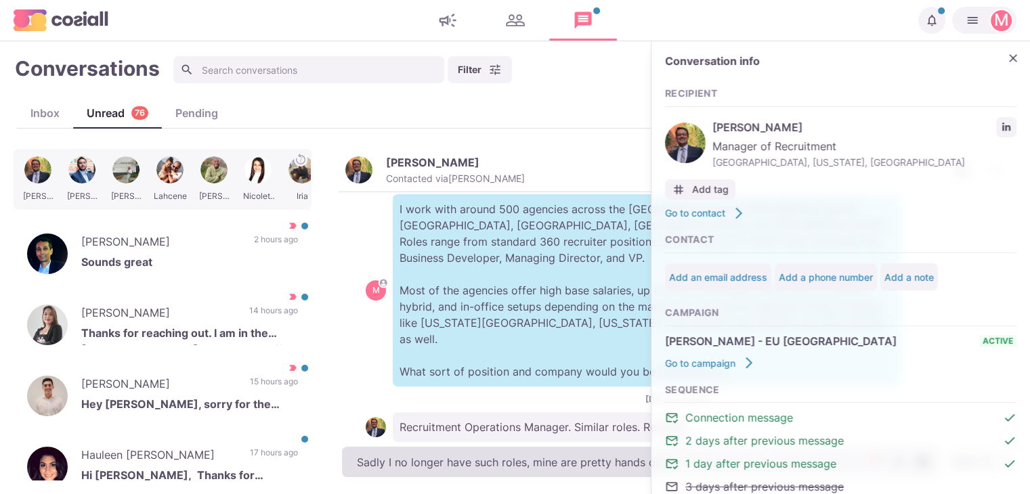
type textarea "x"
type textarea "Sadly I no longer have such roles, mine are pretty hands on"
type textarea "x"
type textarea "Sadly I no longer have such roles, mine are pretty hands on w"
type textarea "x"
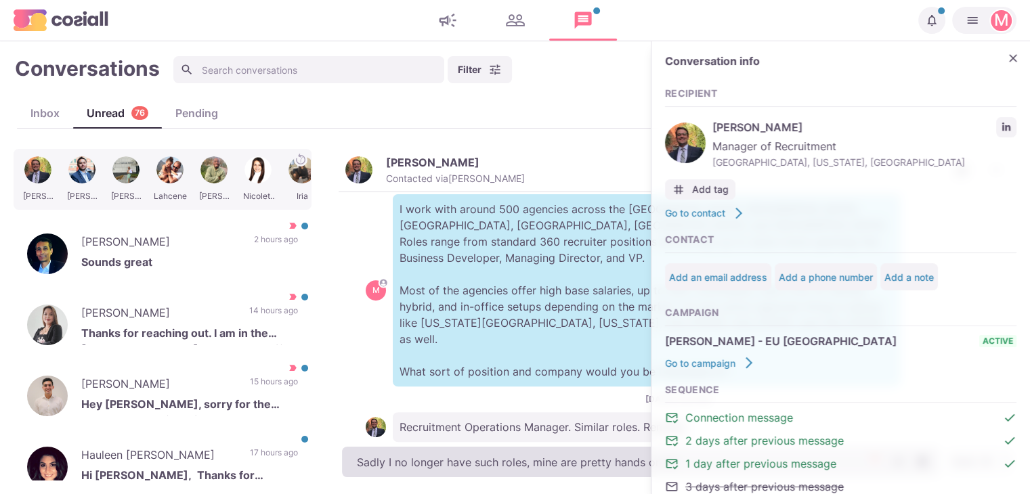
type textarea "Sadly I no longer have such roles, mine are pretty hands on wit"
type textarea "x"
type textarea "Sadly I no longer have such roles, mine are pretty hands on with"
type textarea "x"
type textarea "Sadly I no longer have such roles, mine are pretty hands on with B"
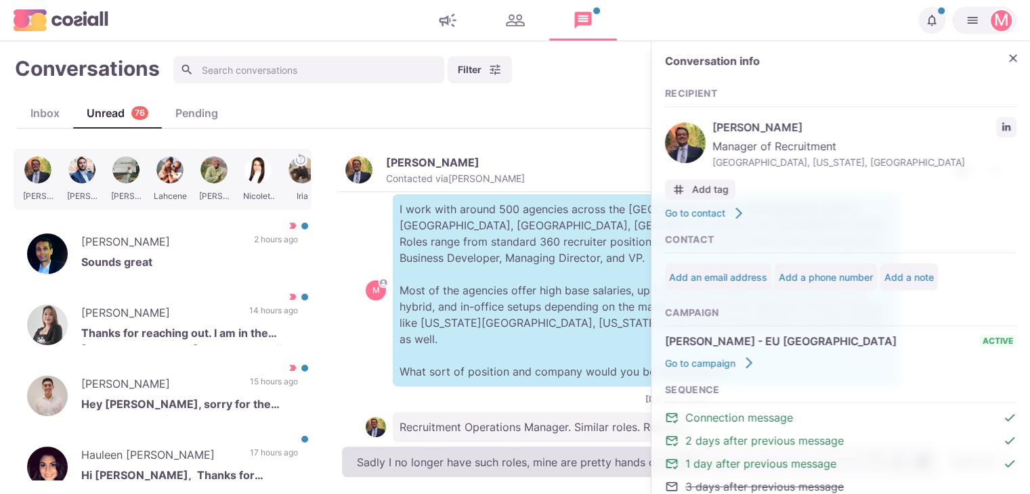
type textarea "x"
type textarea "Sadly I no longer have such roles, mine are pretty hands on with BD"
type textarea "x"
type textarea "Sadly I no longer have such roles, mine are pretty hands on with BD i"
type textarea "x"
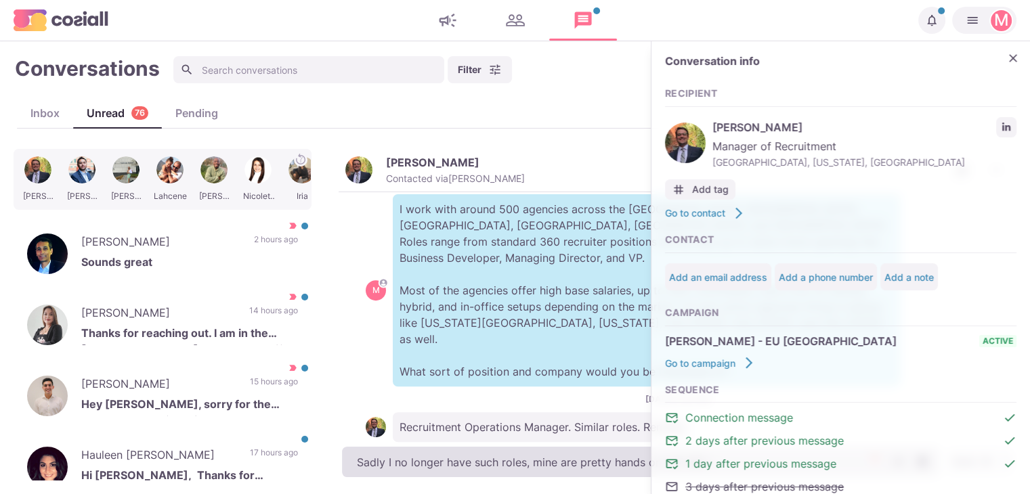
type textarea "Sadly I no longer have such roles, mine are pretty hands on with BD in"
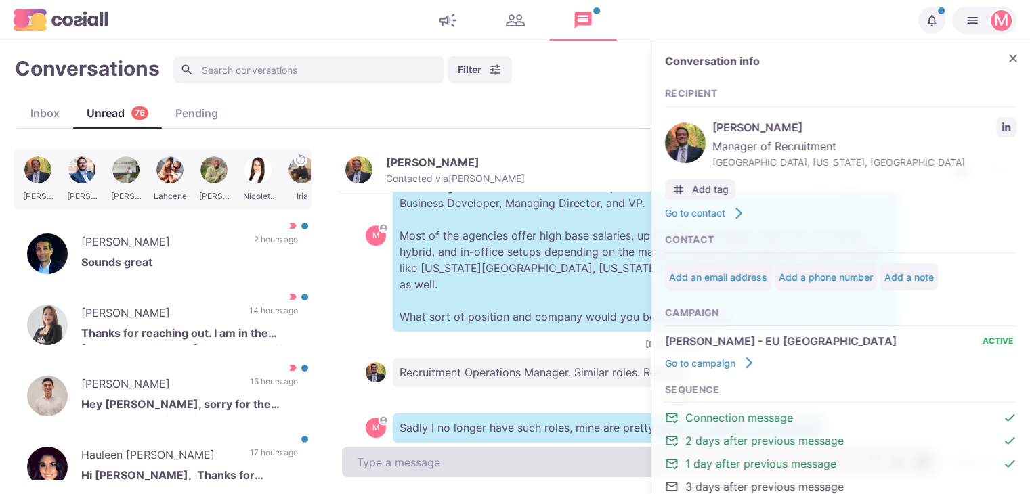
scroll to position [674, 0]
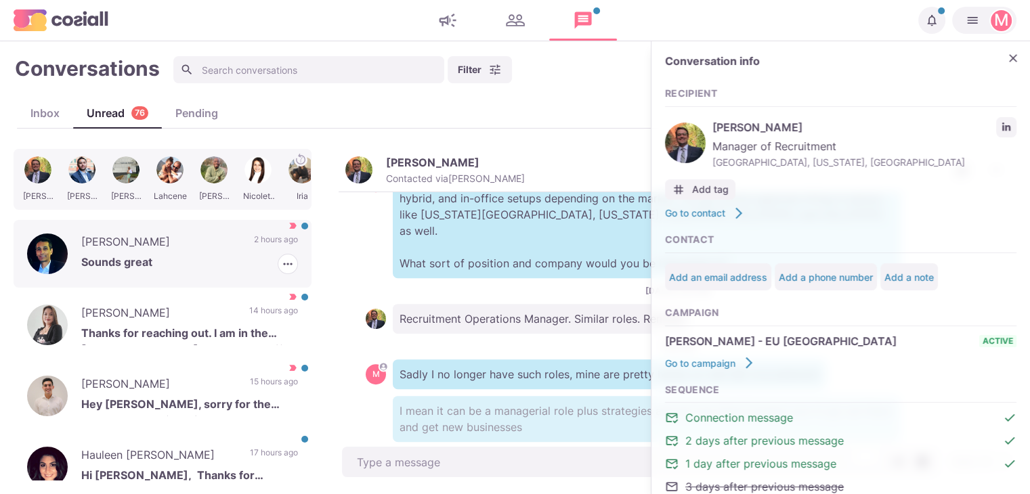
click at [205, 265] on p "Sounds great" at bounding box center [189, 264] width 217 height 20
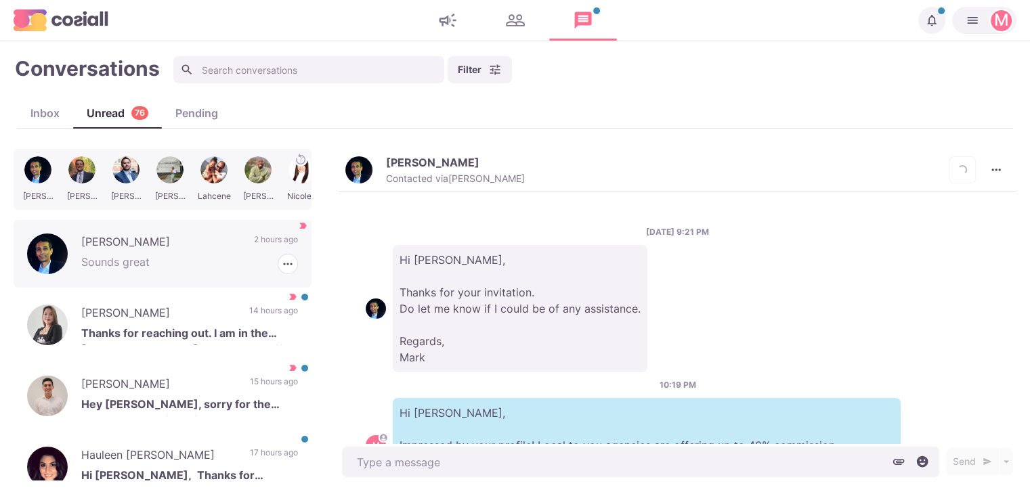
scroll to position [1749, 0]
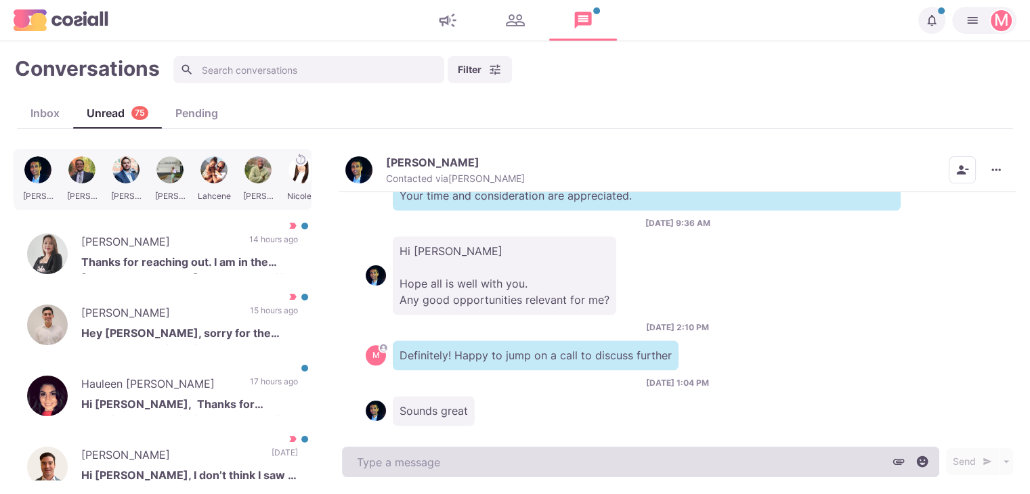
click at [584, 451] on textarea at bounding box center [640, 462] width 597 height 30
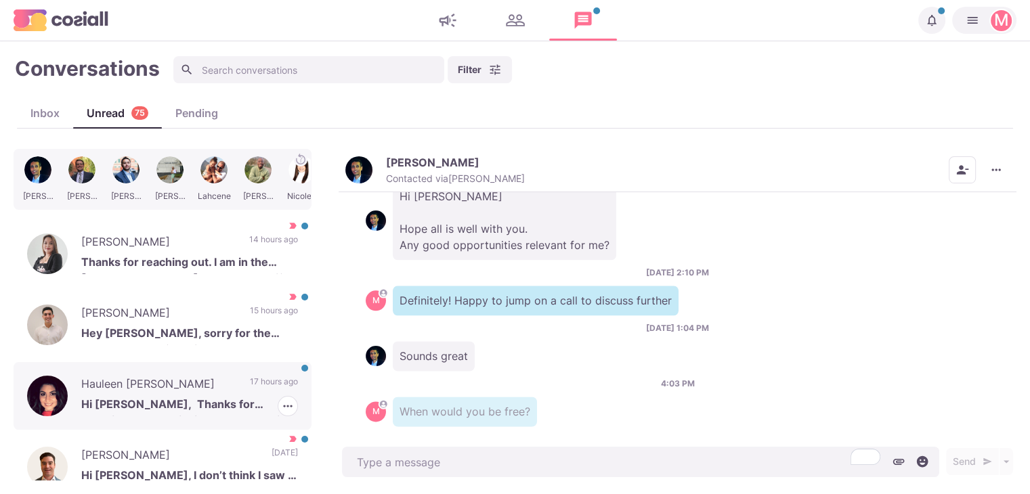
click at [208, 400] on p "Hi [PERSON_NAME], Thanks for reaching out. At this time I'm not looking to make…" at bounding box center [189, 406] width 217 height 20
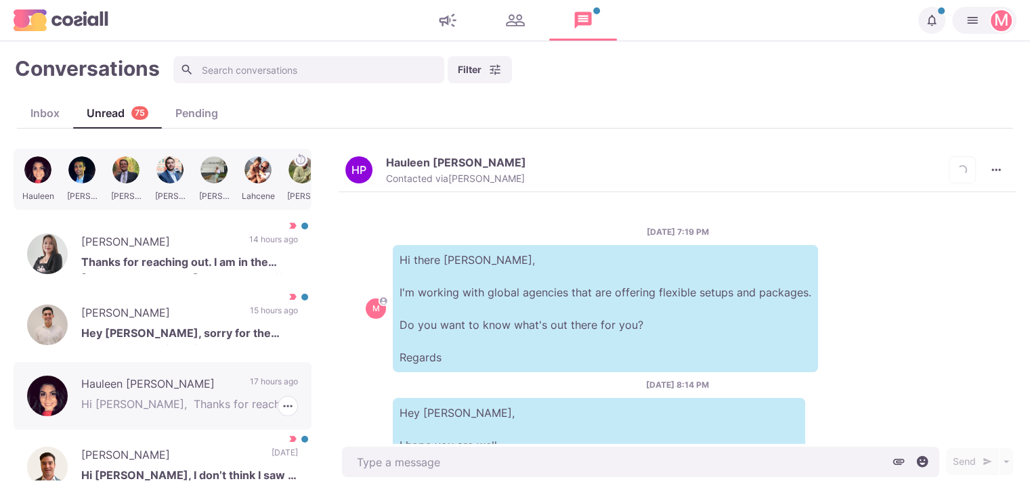
scroll to position [539, 0]
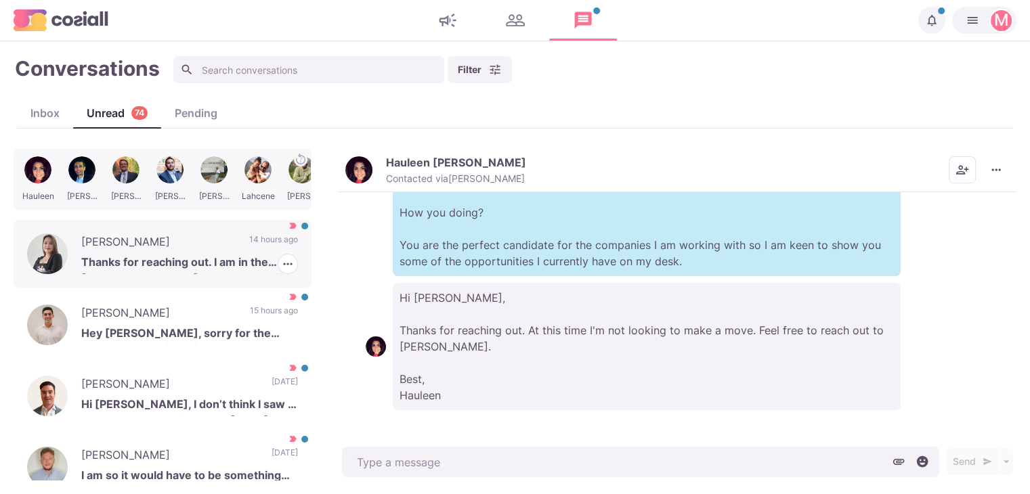
click at [221, 232] on div "[PERSON_NAME] Thanks for reaching out. I am in the [GEOGRAPHIC_DATA]. I am not …" at bounding box center [163, 254] width 298 height 68
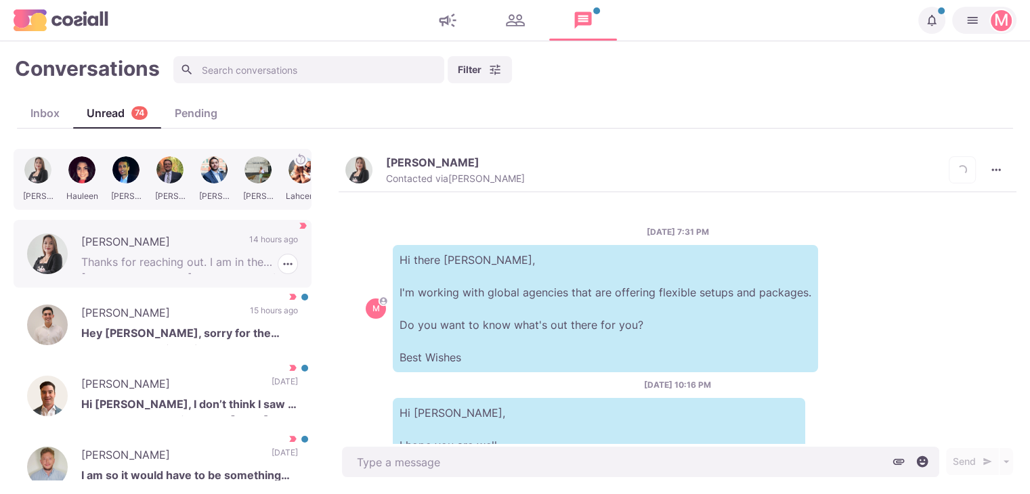
scroll to position [498, 0]
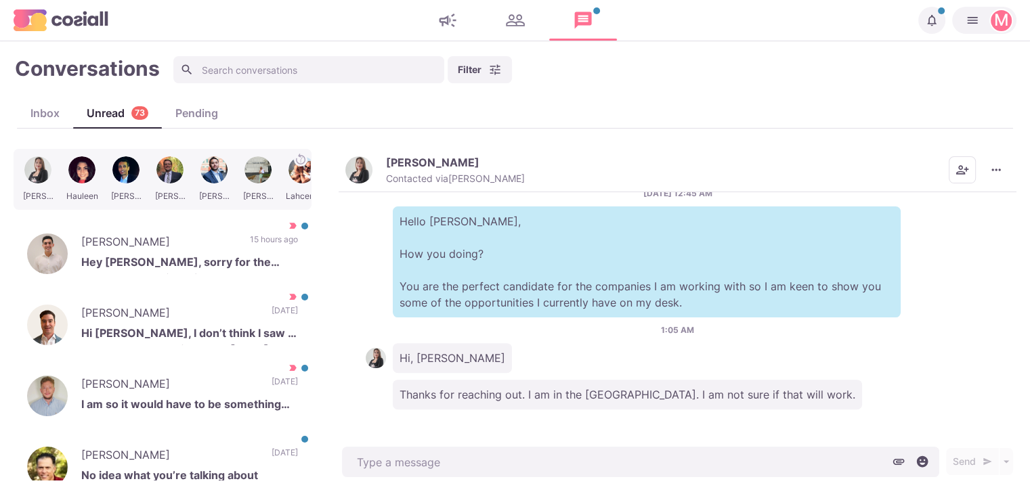
click at [1010, 171] on div "[PERSON_NAME] Contacted via [PERSON_NAME] Mark as Unread Mark as Not Important …" at bounding box center [678, 170] width 678 height 43
click at [998, 171] on icon "More menu" at bounding box center [996, 170] width 14 height 14
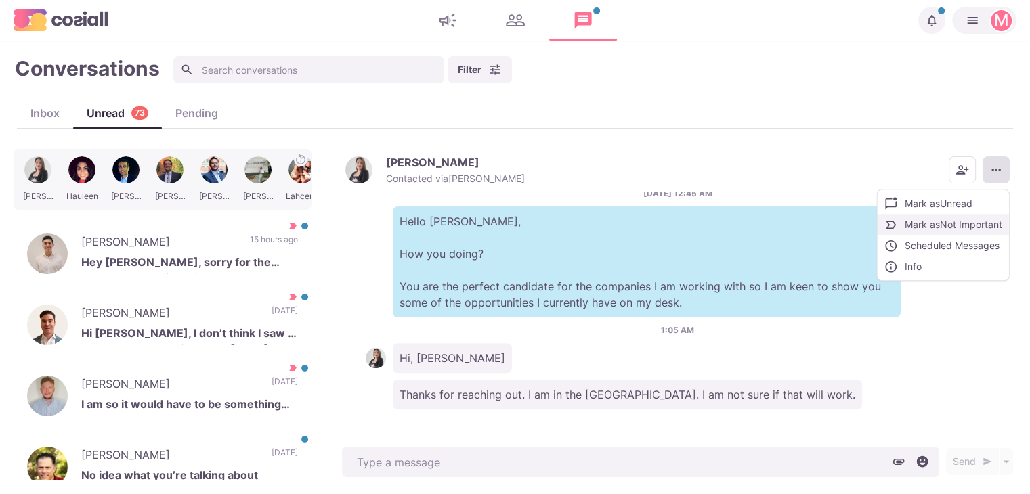
click at [962, 220] on button "Mark as Not Important" at bounding box center [943, 224] width 131 height 21
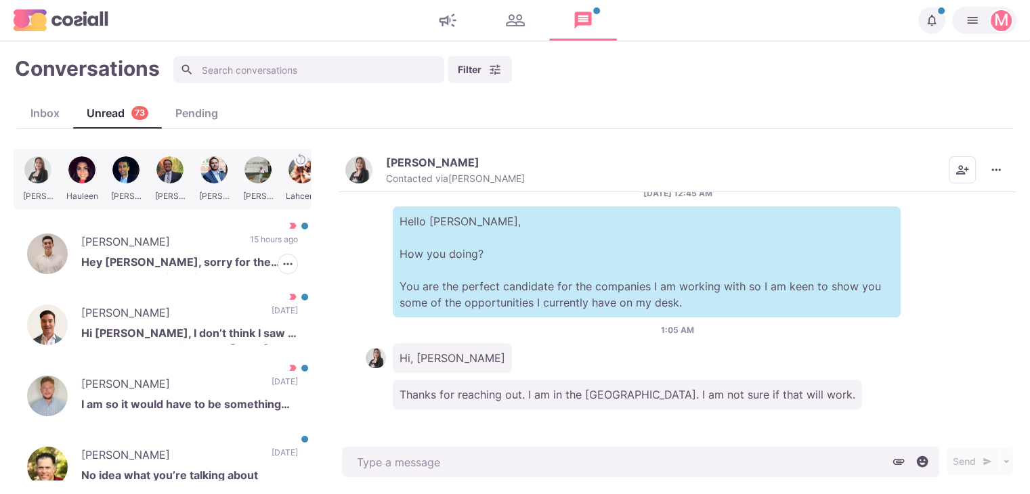
click at [140, 247] on p "[PERSON_NAME]" at bounding box center [158, 244] width 155 height 20
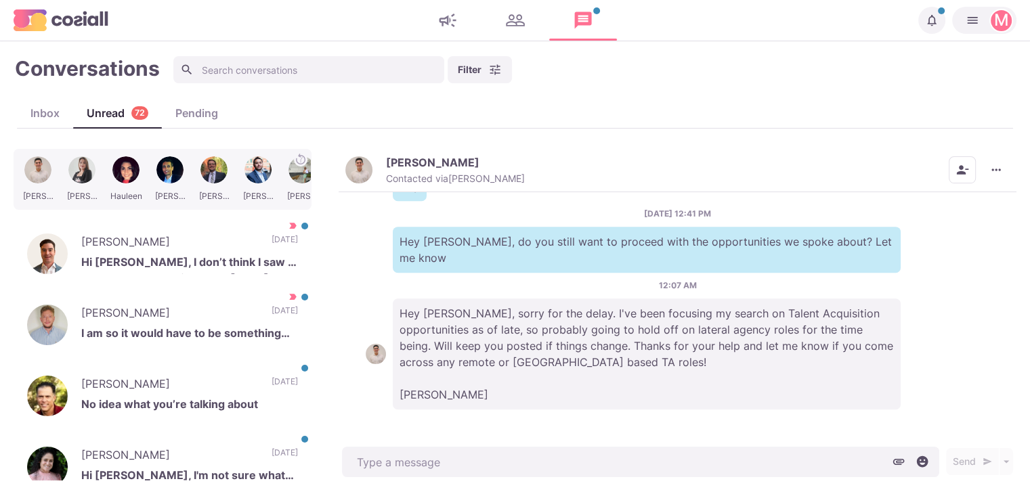
scroll to position [290, 0]
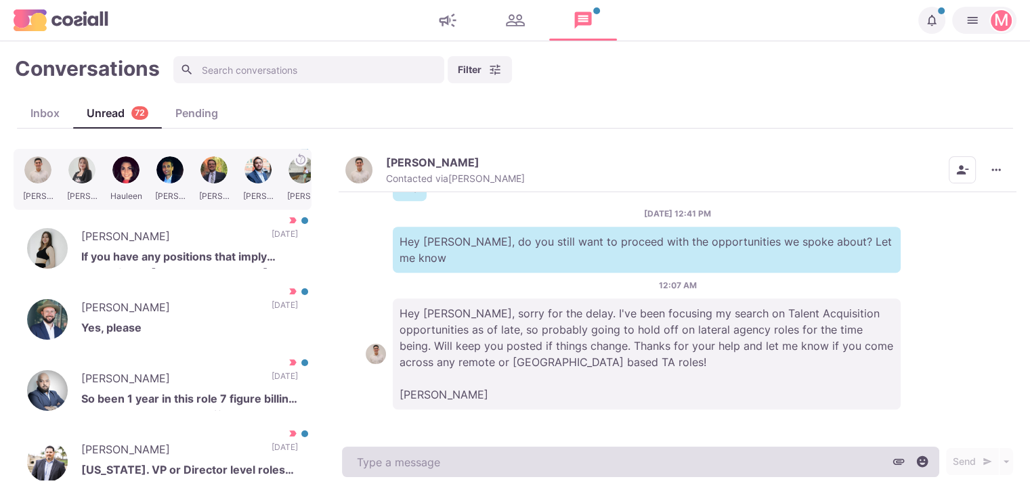
click at [508, 455] on textarea at bounding box center [640, 462] width 597 height 30
